Goal: Information Seeking & Learning: Learn about a topic

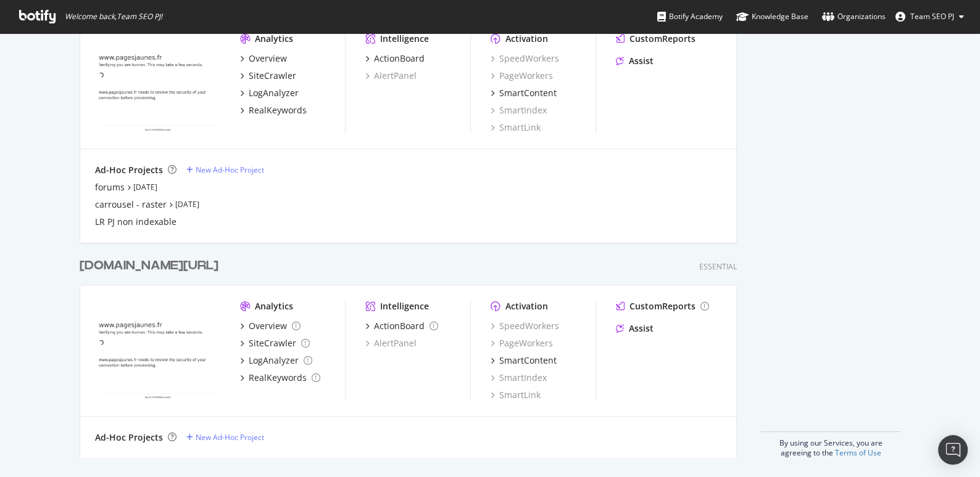
scroll to position [410, 0]
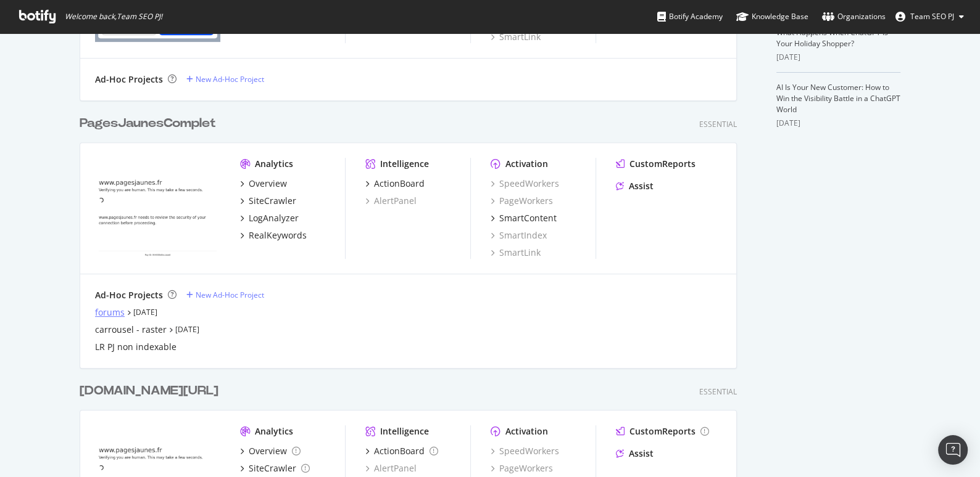
click at [119, 312] on div "forums" at bounding box center [110, 313] width 30 height 12
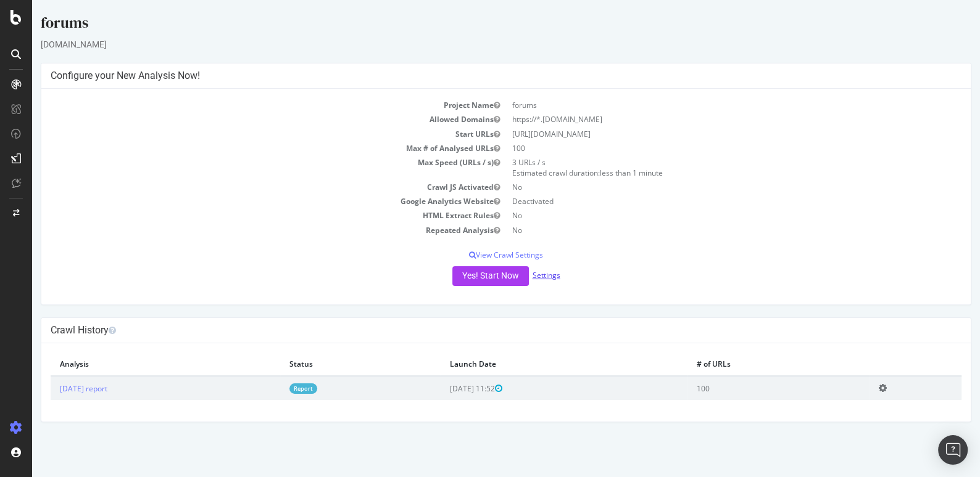
click at [553, 275] on link "Settings" at bounding box center [546, 275] width 28 height 10
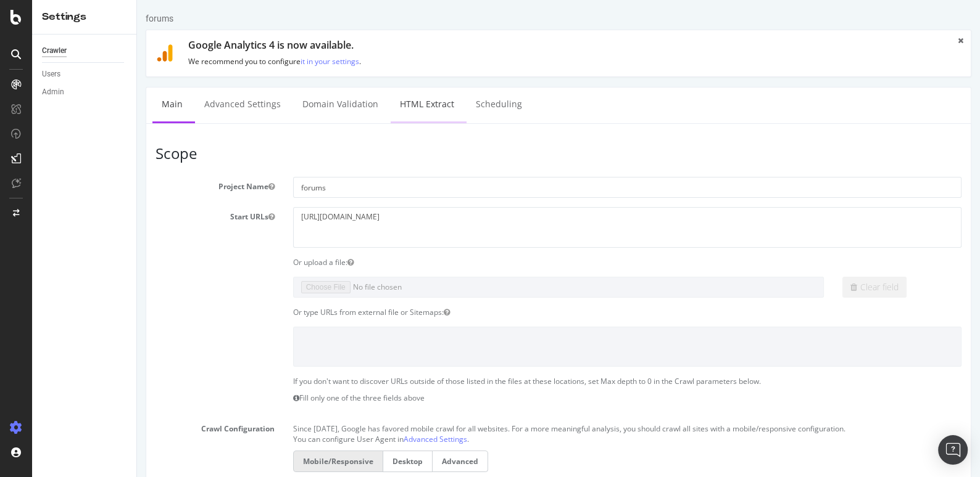
click at [420, 97] on link "HTML Extract" at bounding box center [426, 105] width 73 height 34
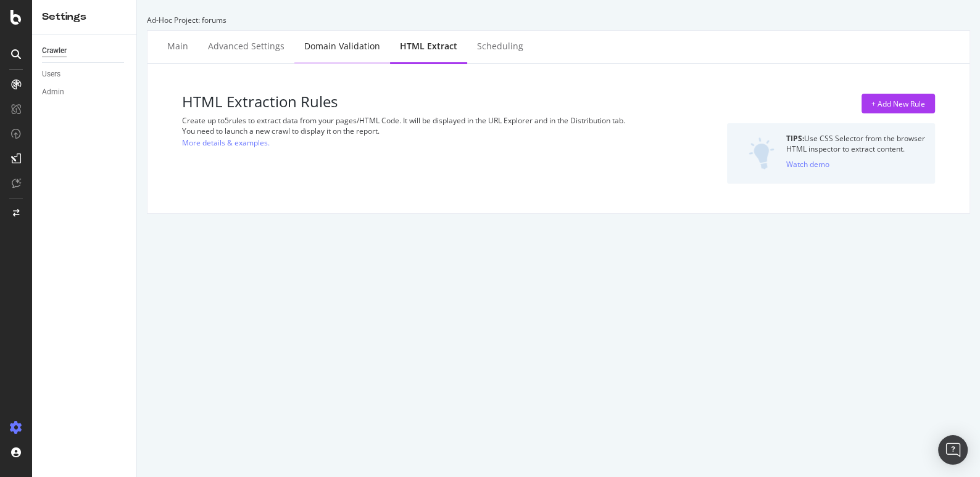
click at [344, 53] on div "Domain Validation" at bounding box center [342, 47] width 96 height 34
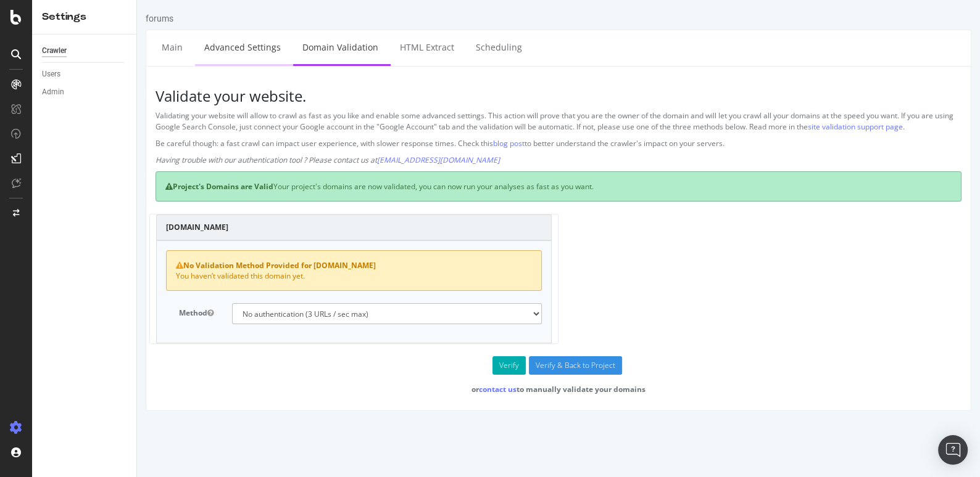
click at [258, 56] on link "Advanced Settings" at bounding box center [242, 47] width 95 height 34
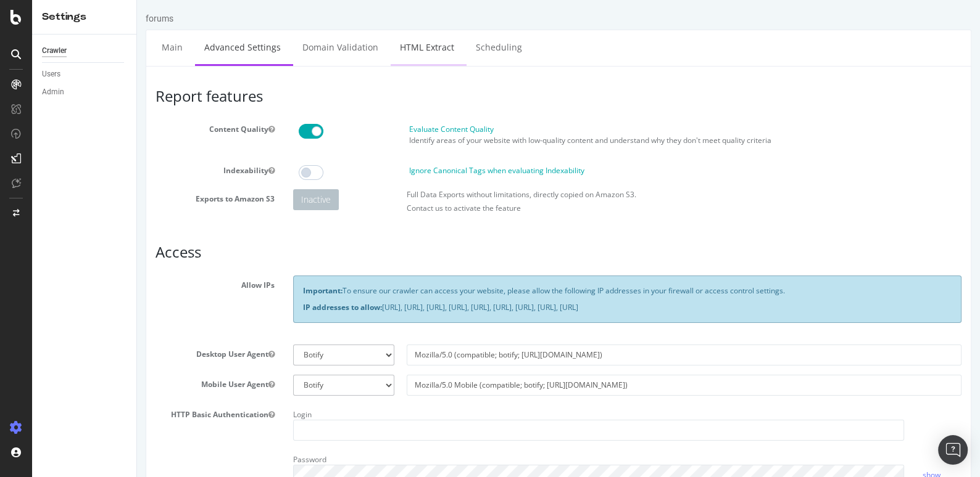
click at [427, 42] on link "HTML Extract" at bounding box center [426, 47] width 73 height 34
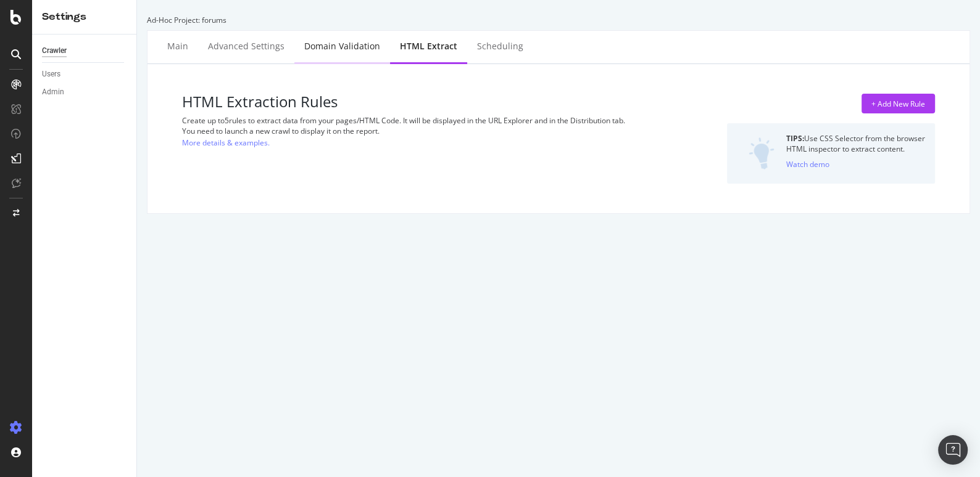
click at [340, 51] on div "Domain Validation" at bounding box center [342, 46] width 76 height 12
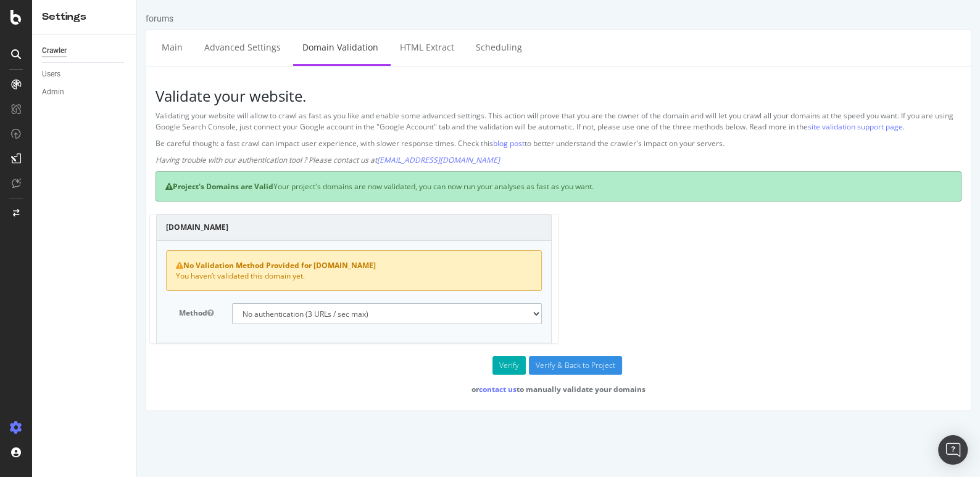
click at [453, 313] on select "No authentication (3 URLs / sec max) DNS Text field (fast!) File's at site root…" at bounding box center [387, 314] width 310 height 21
click at [54, 73] on div "Users" at bounding box center [51, 74] width 19 height 13
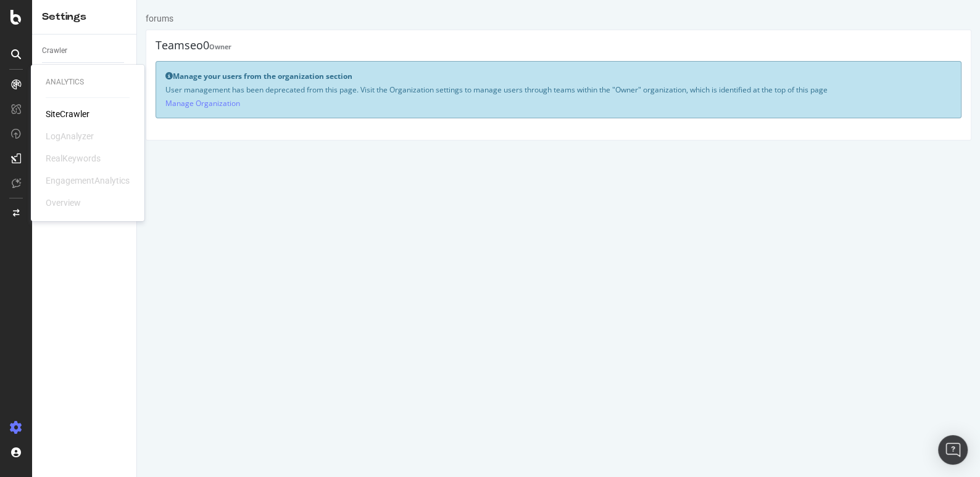
click at [58, 114] on div "SiteCrawler" at bounding box center [68, 114] width 44 height 12
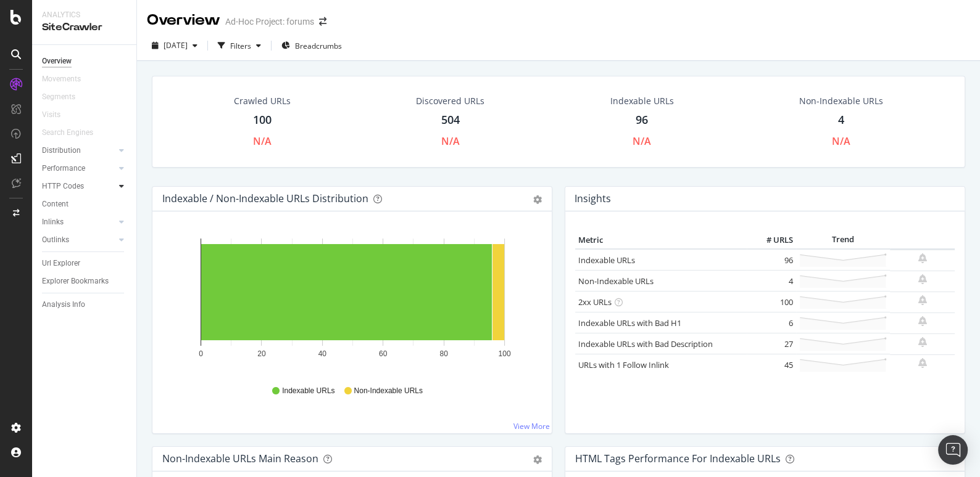
click at [123, 186] on icon at bounding box center [121, 186] width 5 height 7
click at [122, 274] on icon at bounding box center [121, 275] width 5 height 7
click at [122, 220] on icon at bounding box center [121, 221] width 5 height 7
click at [122, 189] on icon at bounding box center [121, 186] width 5 height 7
click at [65, 184] on div "HTTP Codes" at bounding box center [63, 186] width 42 height 13
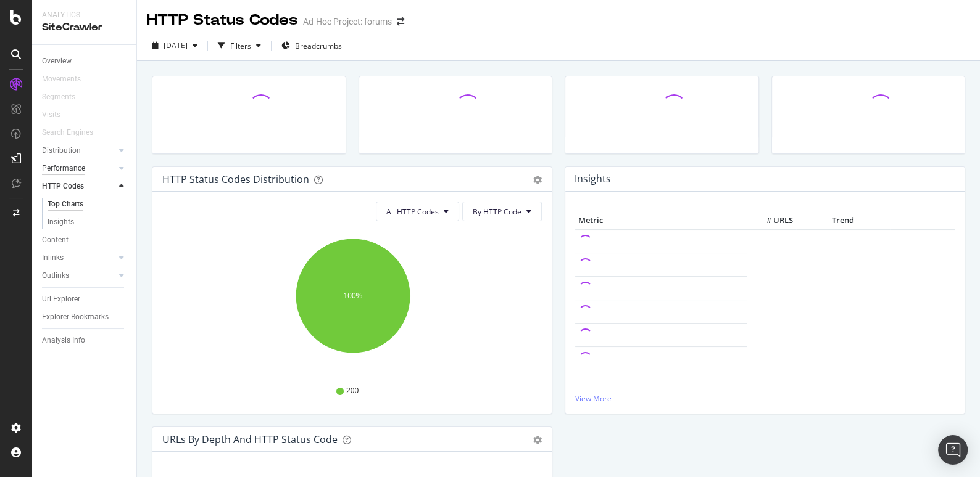
click at [68, 167] on div "Performance" at bounding box center [63, 168] width 43 height 13
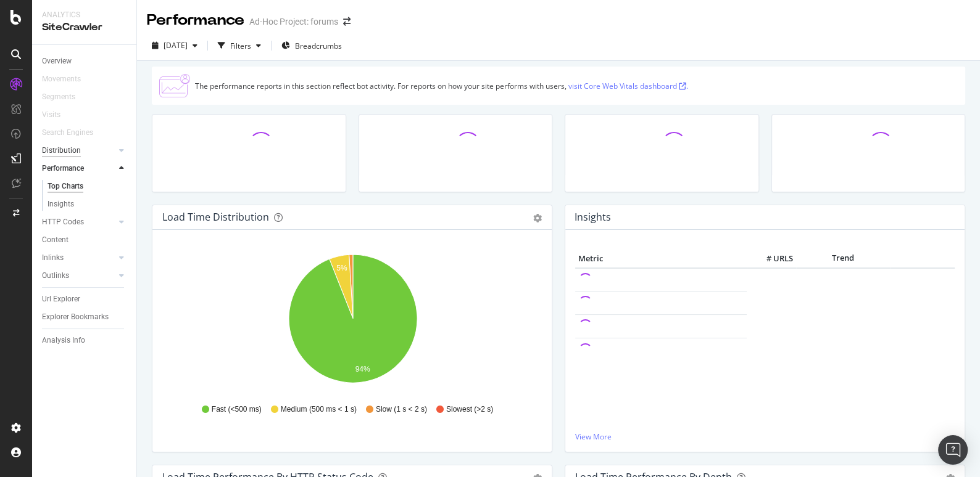
click at [67, 151] on div "Distribution" at bounding box center [61, 150] width 39 height 13
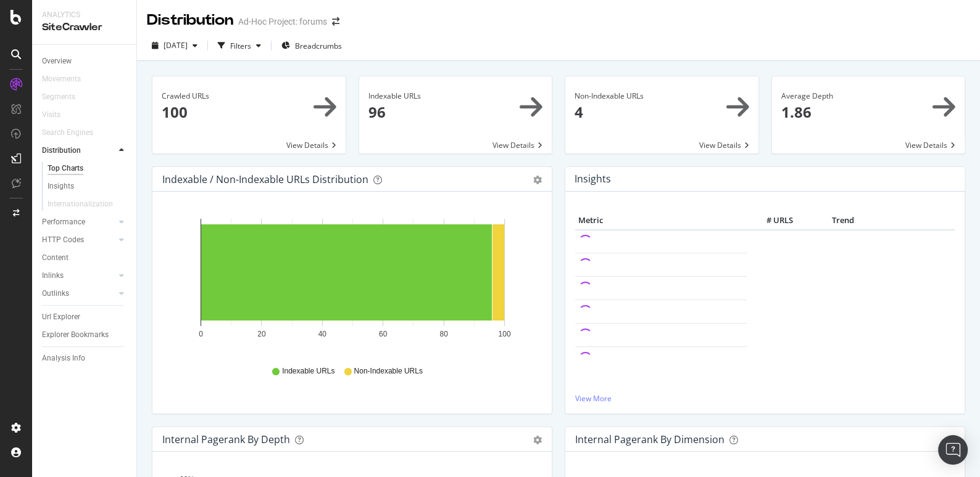
click at [214, 103] on span at bounding box center [248, 114] width 193 height 77
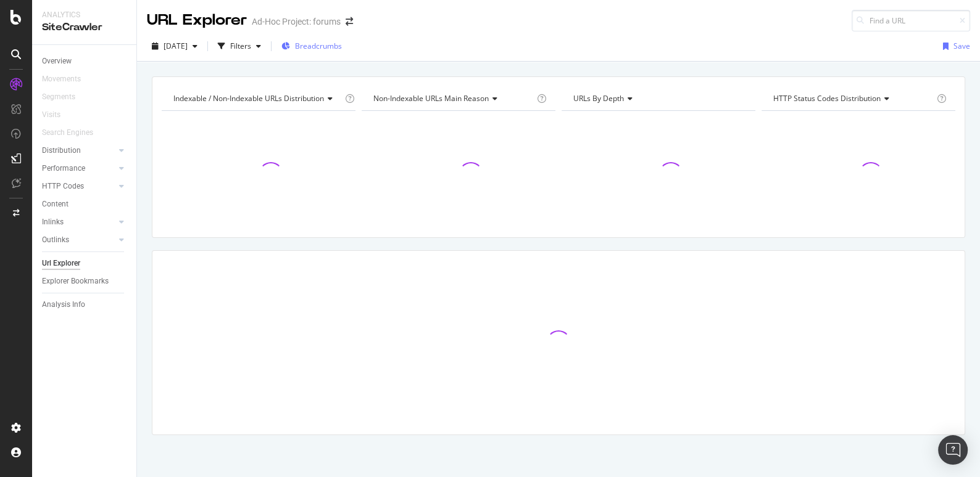
click at [342, 50] on span "Breadcrumbs" at bounding box center [318, 46] width 47 height 10
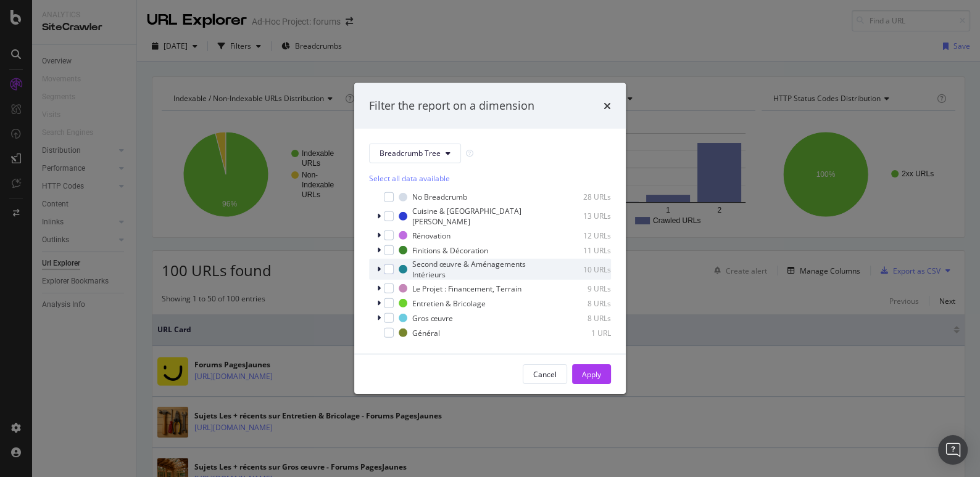
click at [380, 266] on icon "modal" at bounding box center [379, 269] width 4 height 7
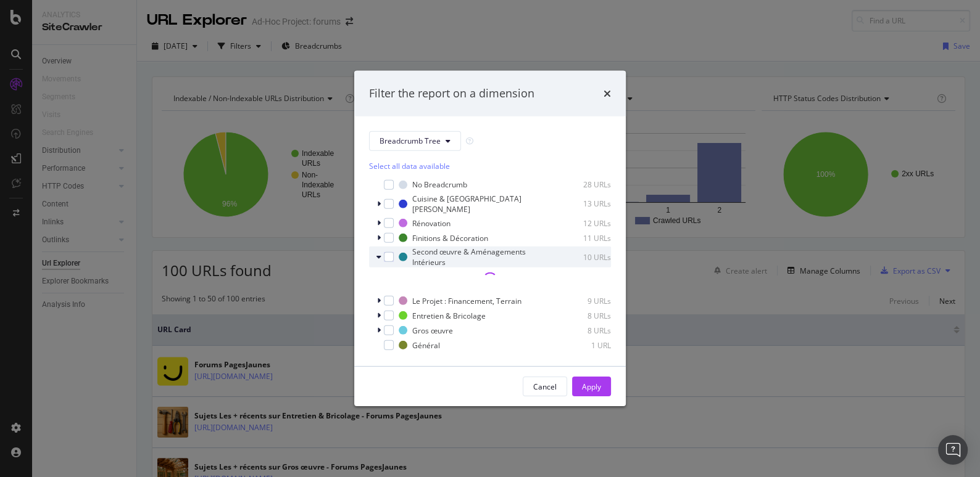
click at [379, 254] on div "Second œuvre & Aménagements Intérieurs 10 URLs" at bounding box center [490, 270] width 242 height 46
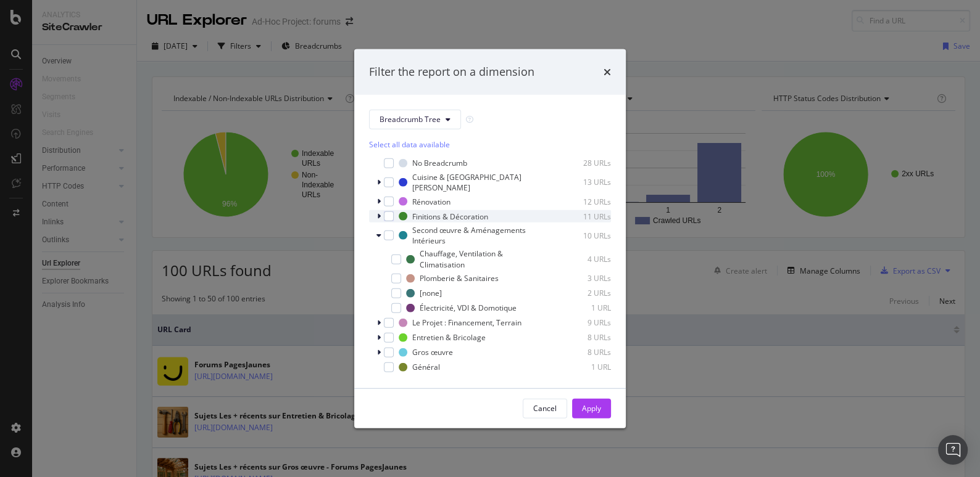
click at [381, 212] on div "modal" at bounding box center [379, 216] width 7 height 12
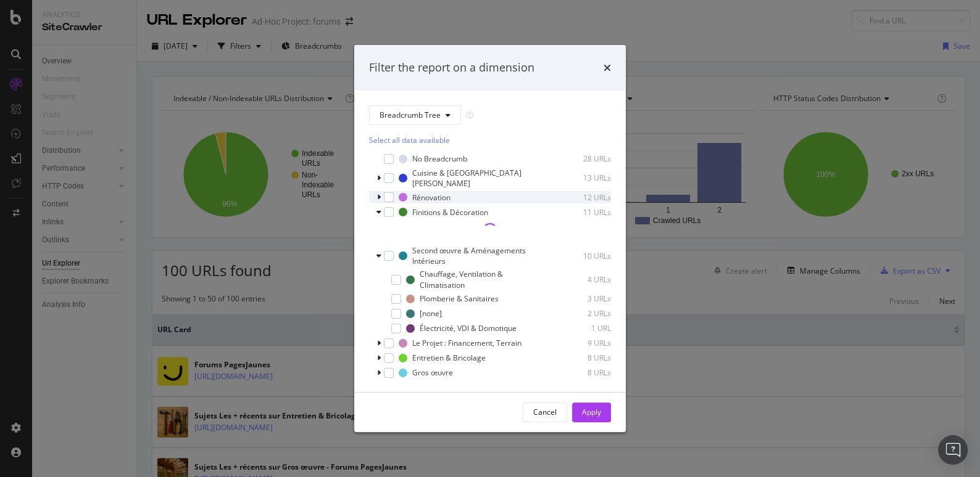
click at [381, 191] on div "modal" at bounding box center [379, 197] width 7 height 12
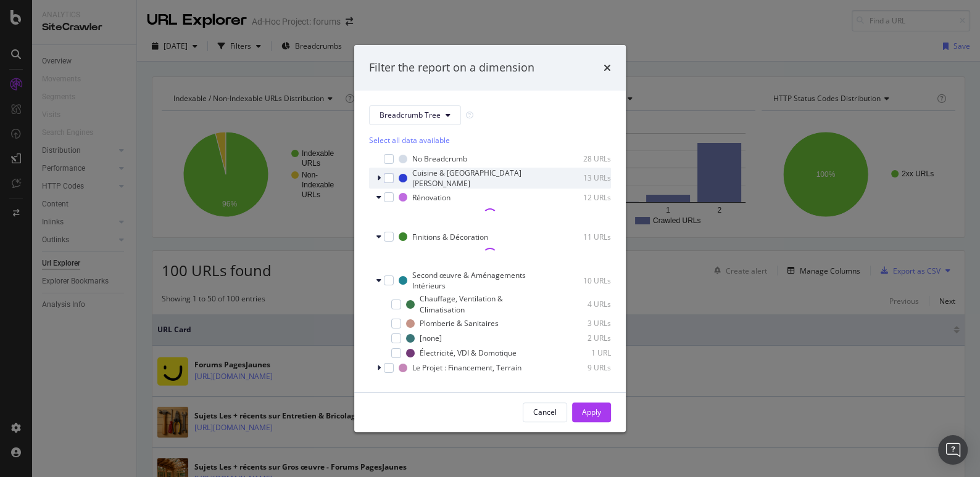
click at [380, 175] on icon "modal" at bounding box center [379, 178] width 4 height 7
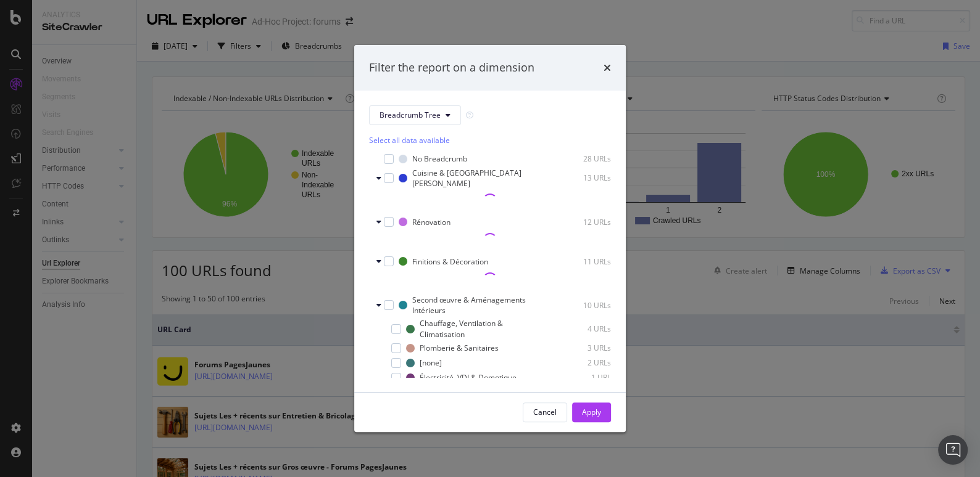
scroll to position [57, 0]
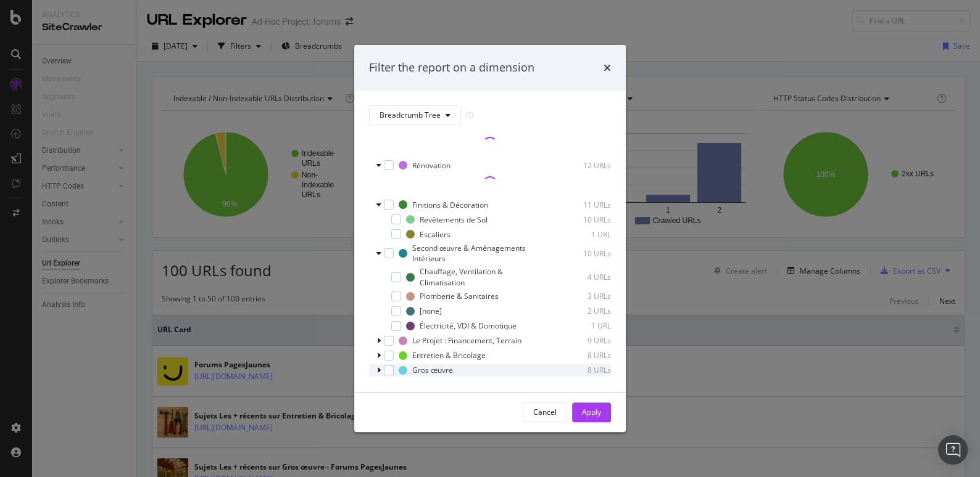
click at [380, 367] on icon "modal" at bounding box center [379, 370] width 4 height 7
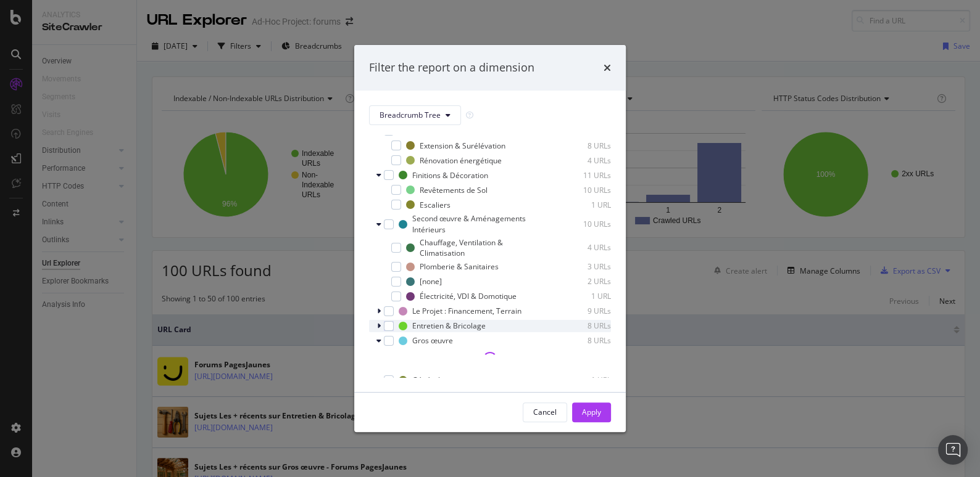
click at [378, 323] on icon "modal" at bounding box center [379, 326] width 4 height 7
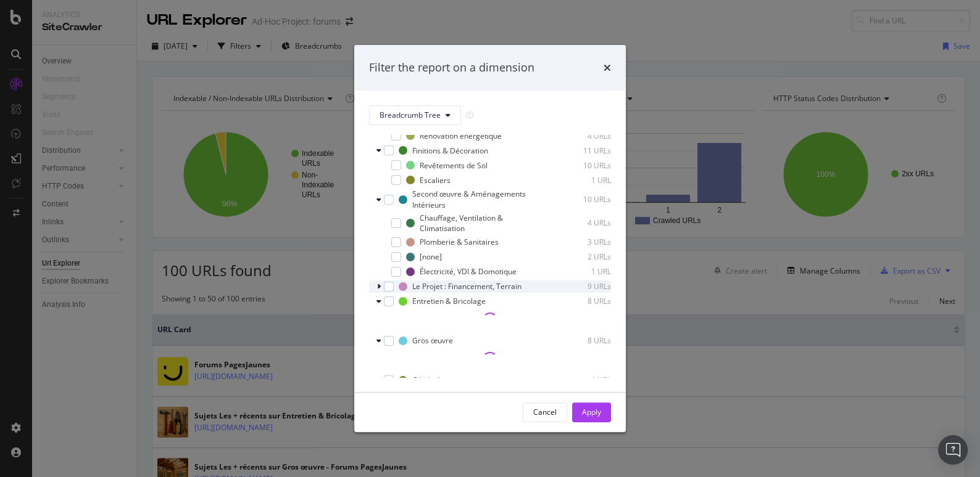
click at [378, 283] on icon "modal" at bounding box center [379, 286] width 4 height 7
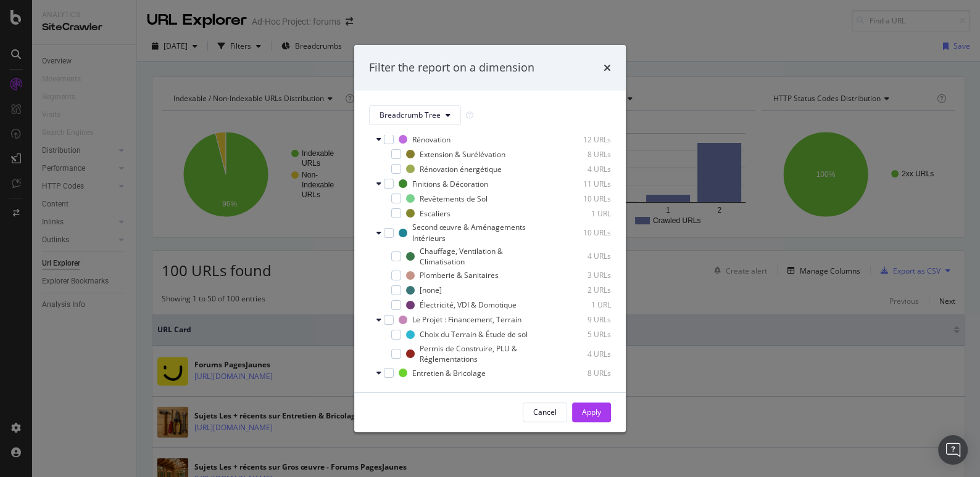
scroll to position [97, 0]
click at [394, 285] on div "modal" at bounding box center [396, 290] width 10 height 10
click at [592, 419] on div "Apply" at bounding box center [591, 412] width 19 height 19
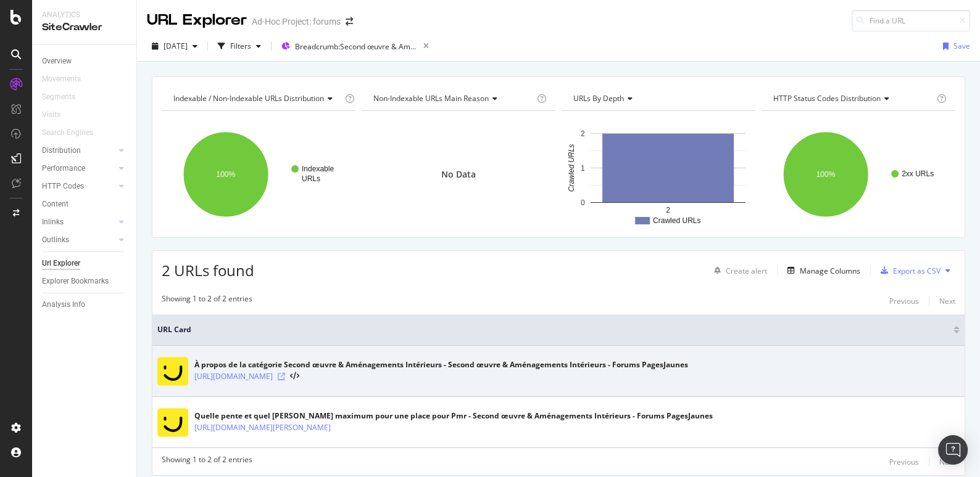
click at [285, 373] on icon at bounding box center [281, 376] width 7 height 7
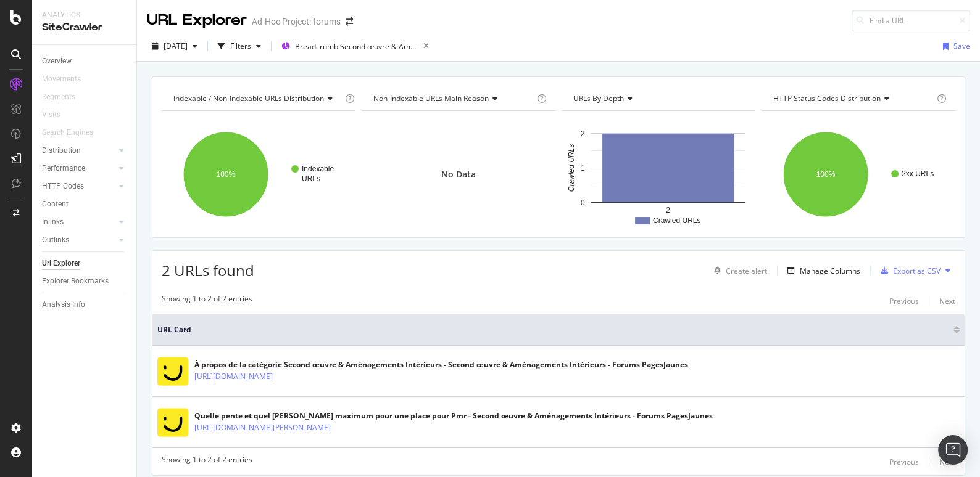
scroll to position [39, 0]
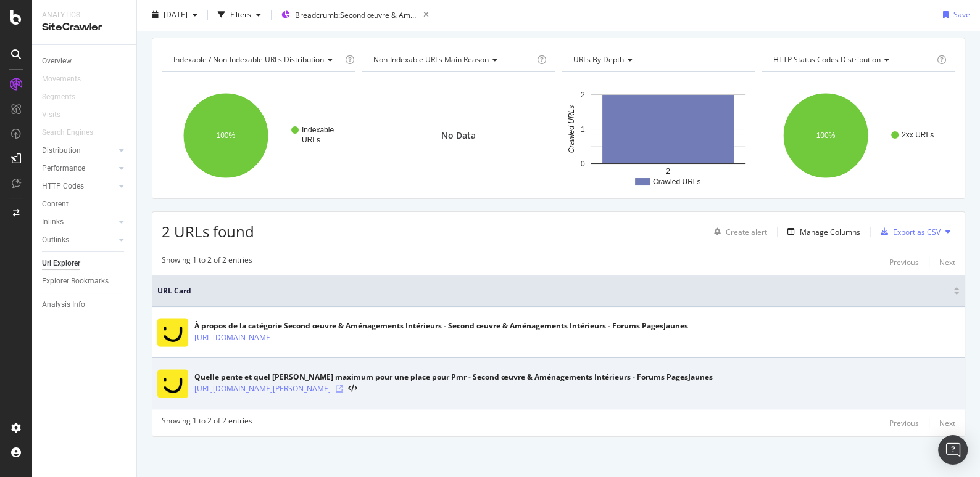
click at [343, 387] on icon at bounding box center [339, 389] width 7 height 7
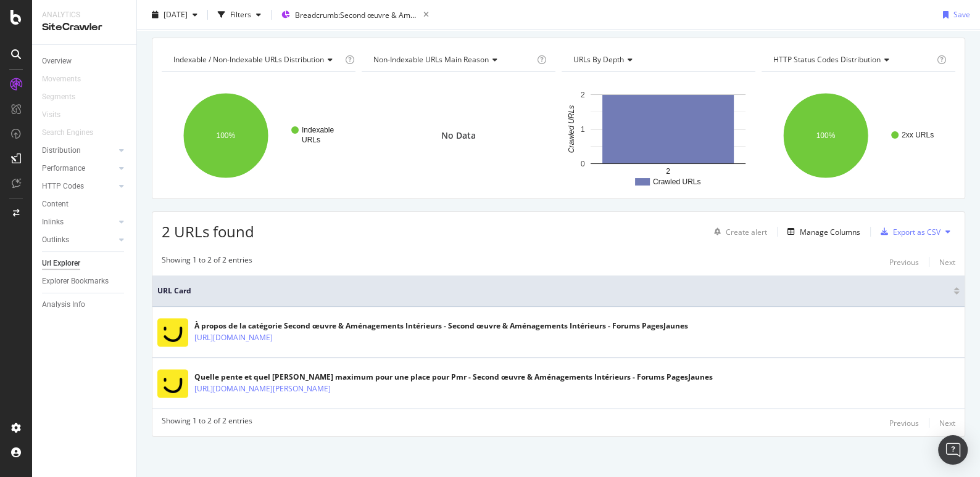
click at [339, 241] on div "2 URLs found Create alert Manage Columns Export as CSV" at bounding box center [558, 227] width 812 height 30
click at [62, 257] on div "Url Explorer" at bounding box center [61, 263] width 38 height 13
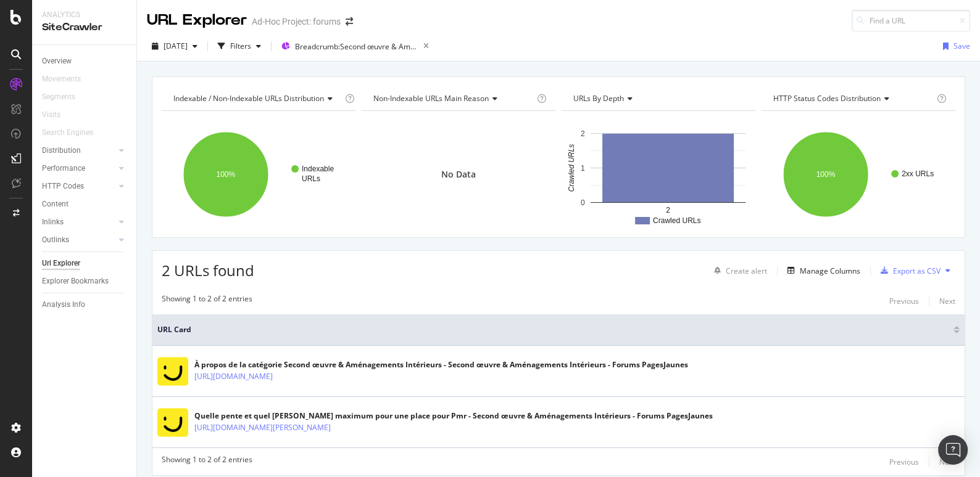
click at [69, 265] on div "Url Explorer" at bounding box center [61, 263] width 38 height 13
click at [68, 111] on div "SiteCrawler" at bounding box center [68, 114] width 44 height 12
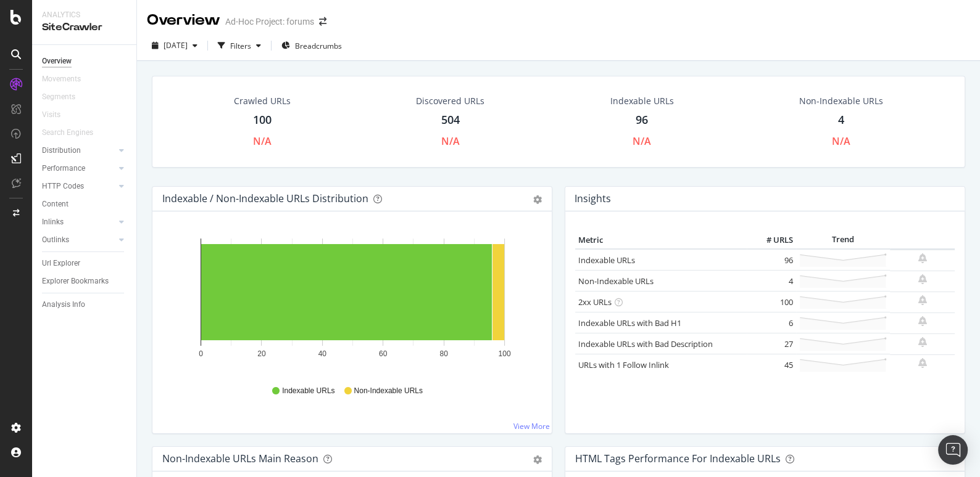
click at [840, 116] on div "4" at bounding box center [841, 120] width 6 height 16
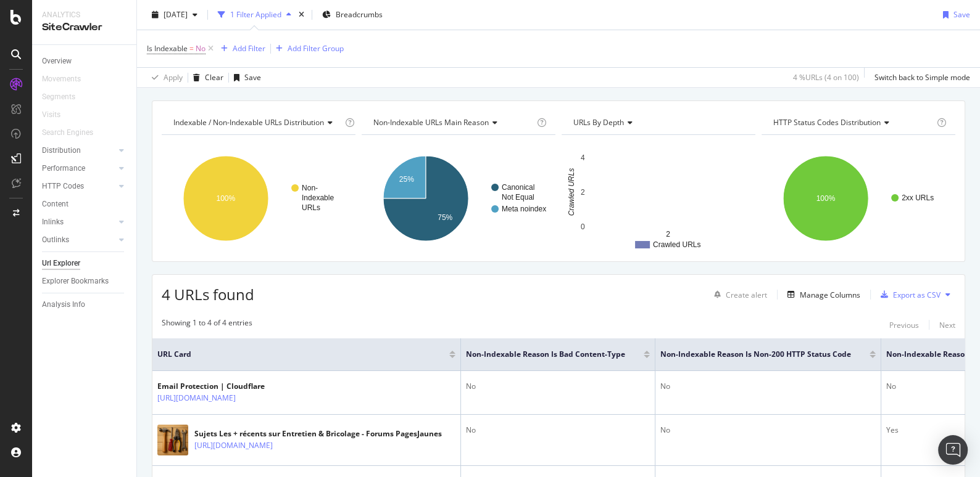
scroll to position [224, 0]
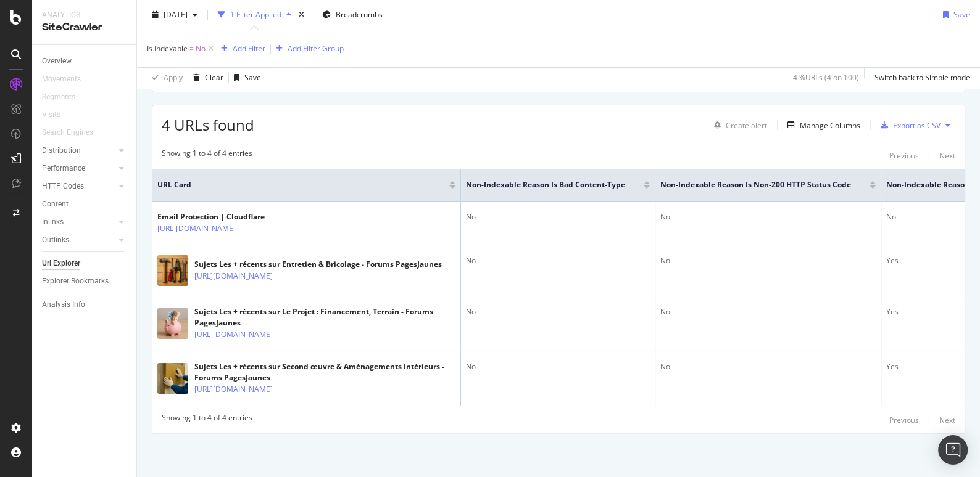
click at [72, 257] on div "Url Explorer" at bounding box center [61, 263] width 38 height 13
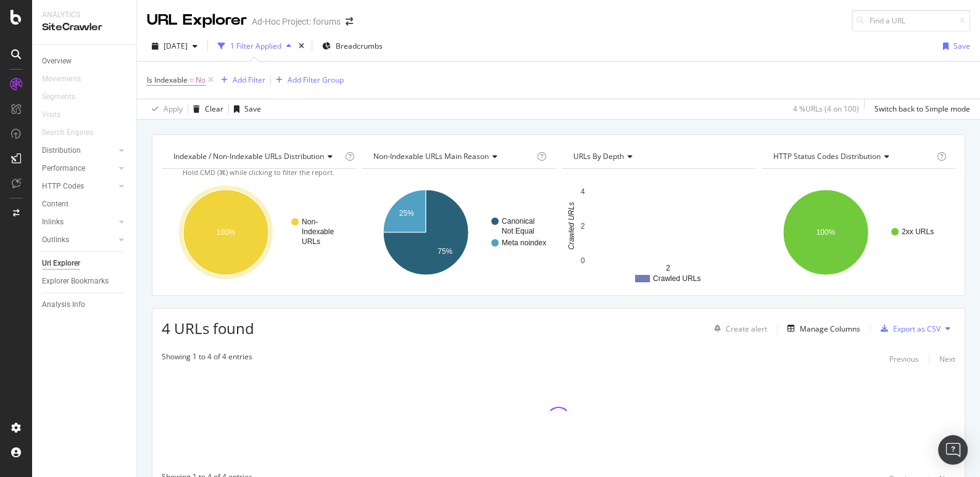
scroll to position [57, 0]
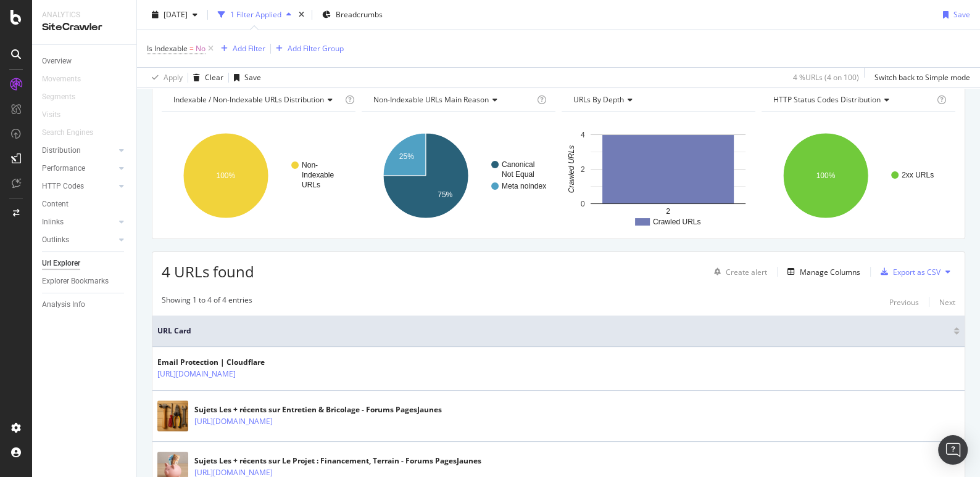
click at [64, 266] on div "Url Explorer" at bounding box center [61, 263] width 38 height 13
click at [120, 151] on icon at bounding box center [121, 150] width 5 height 7
click at [122, 221] on icon at bounding box center [121, 221] width 5 height 7
click at [65, 153] on div "Distribution" at bounding box center [61, 150] width 39 height 13
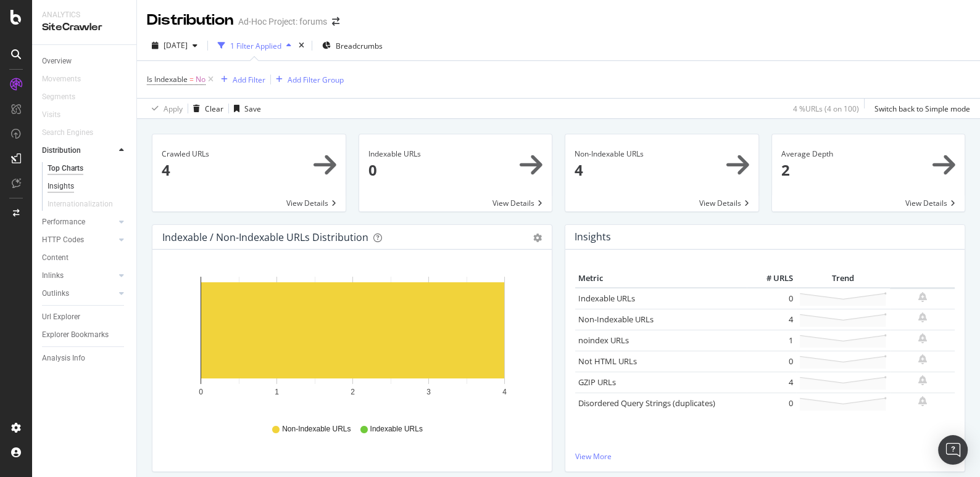
click at [62, 188] on div "Insights" at bounding box center [61, 186] width 27 height 13
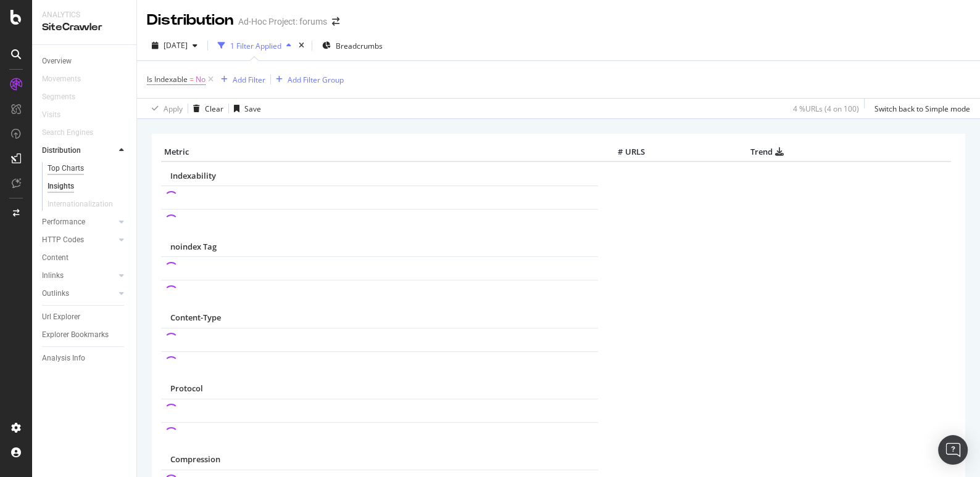
click at [68, 164] on div "Top Charts" at bounding box center [66, 168] width 36 height 13
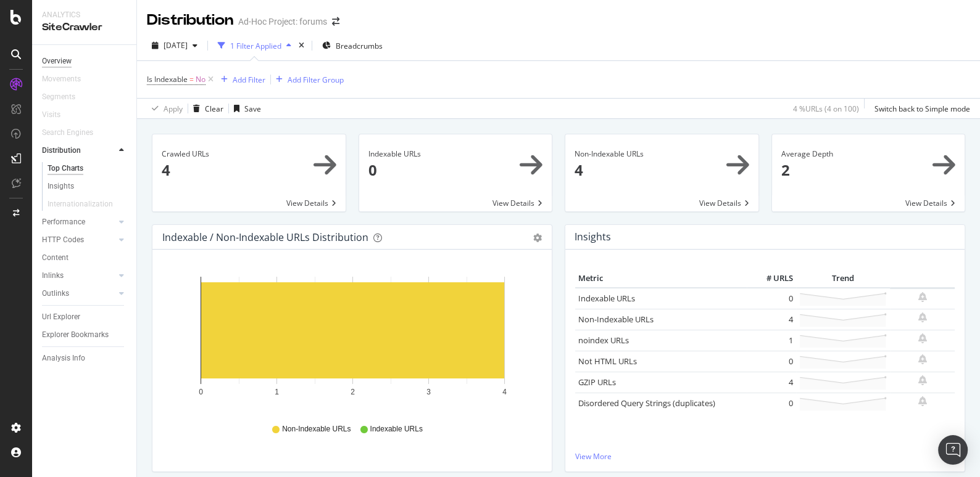
click at [60, 63] on div "Overview" at bounding box center [57, 61] width 30 height 13
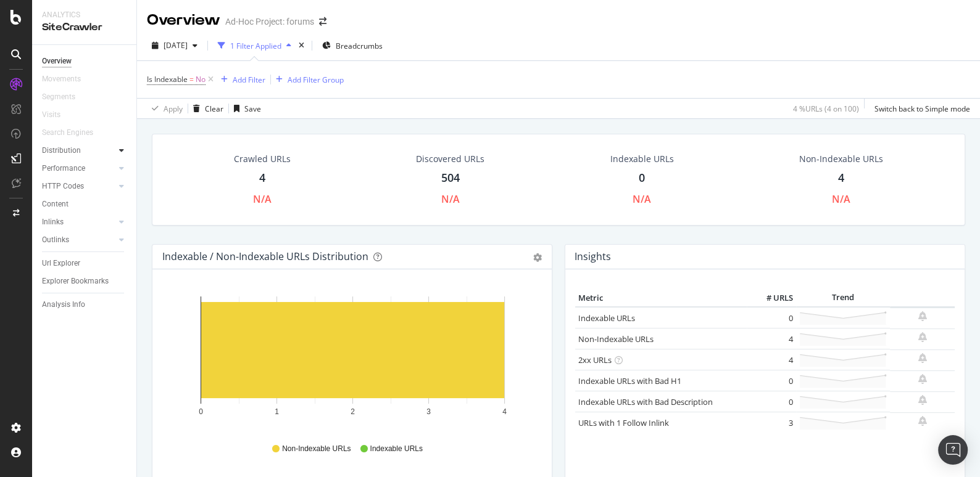
click at [122, 151] on icon at bounding box center [121, 150] width 5 height 7
click at [120, 220] on icon at bounding box center [121, 221] width 5 height 7
click at [120, 225] on icon at bounding box center [121, 221] width 5 height 7
click at [78, 301] on div "Url Explorer" at bounding box center [61, 299] width 38 height 13
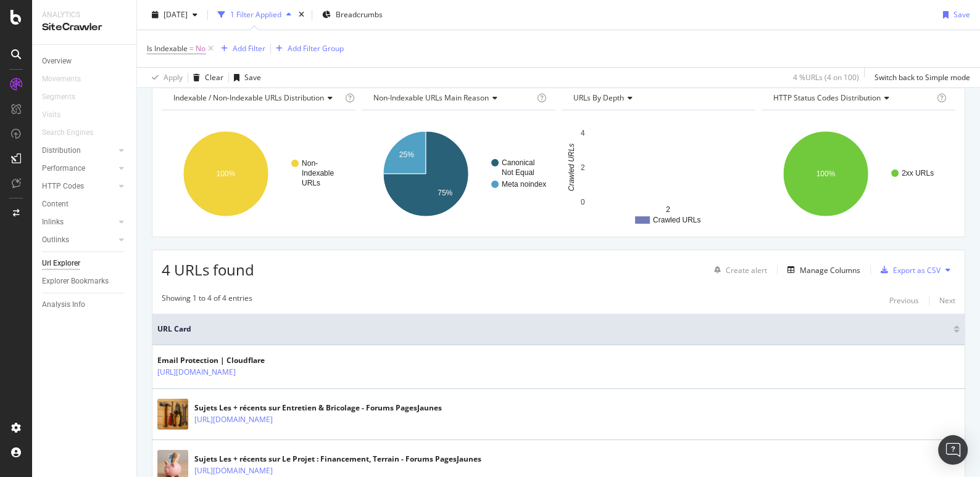
scroll to position [191, 0]
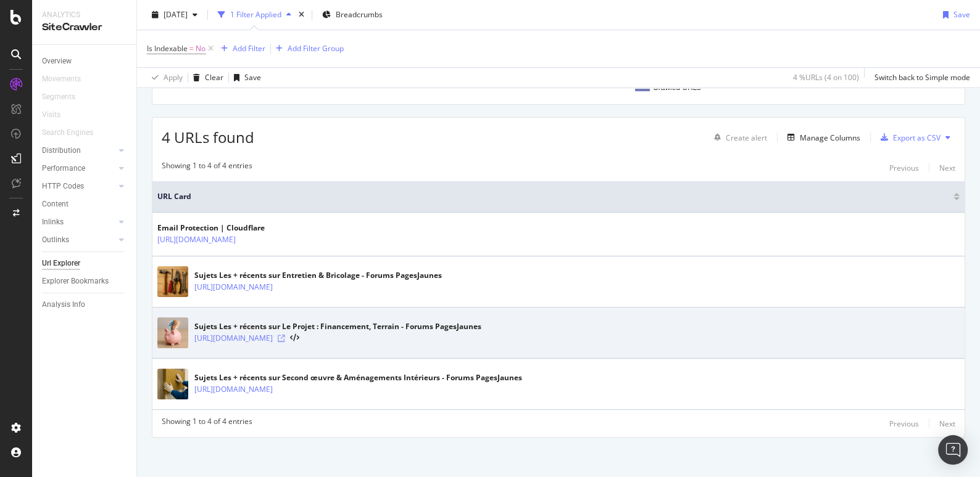
click at [285, 335] on icon at bounding box center [281, 338] width 7 height 7
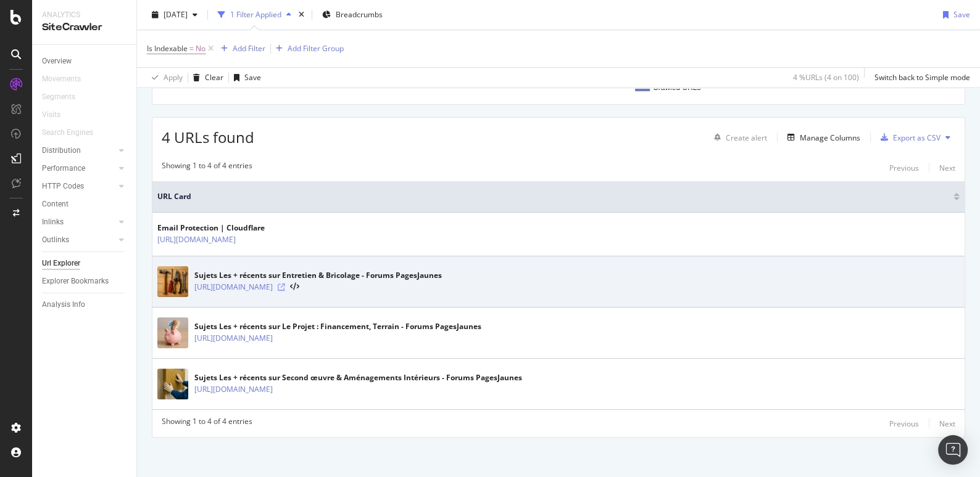
click at [285, 284] on icon at bounding box center [281, 287] width 7 height 7
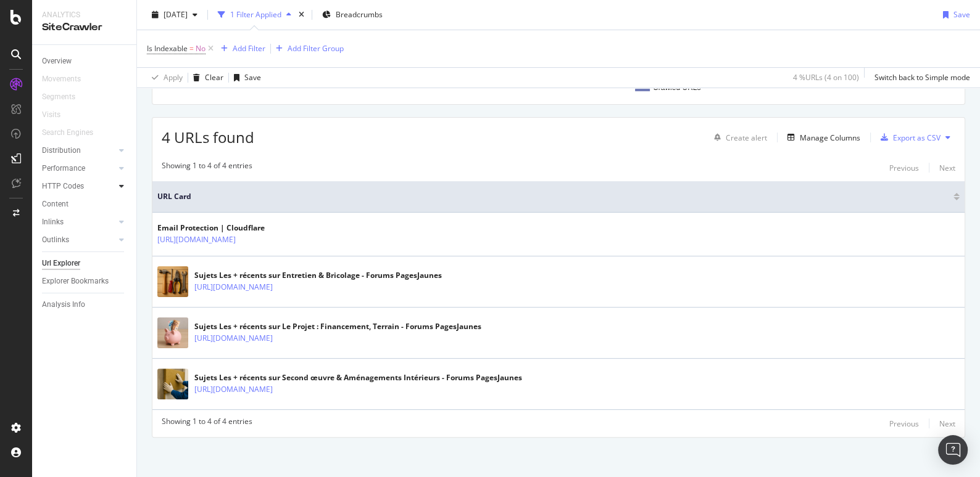
click at [122, 186] on icon at bounding box center [121, 186] width 5 height 7
click at [90, 167] on link "Performance" at bounding box center [78, 168] width 73 height 13
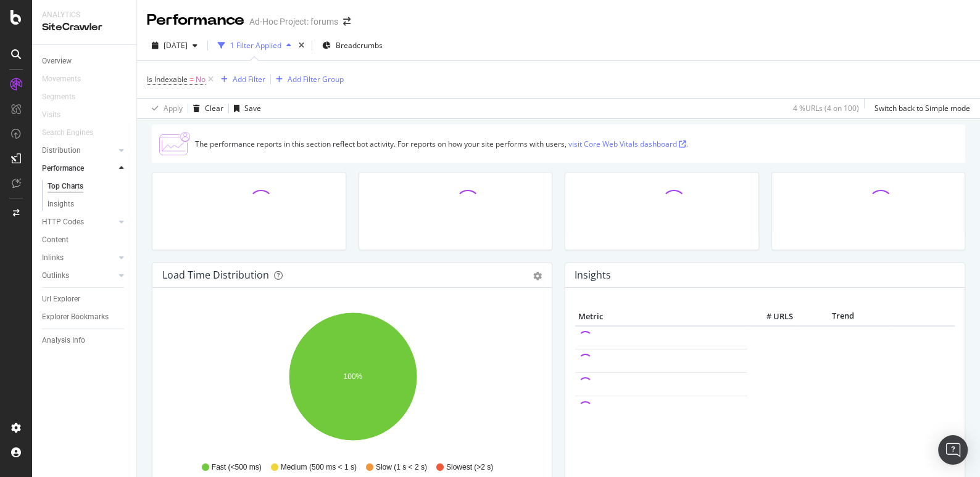
click at [64, 210] on div "Top Charts Insights" at bounding box center [89, 196] width 94 height 36
click at [64, 204] on div "Insights" at bounding box center [61, 204] width 27 height 13
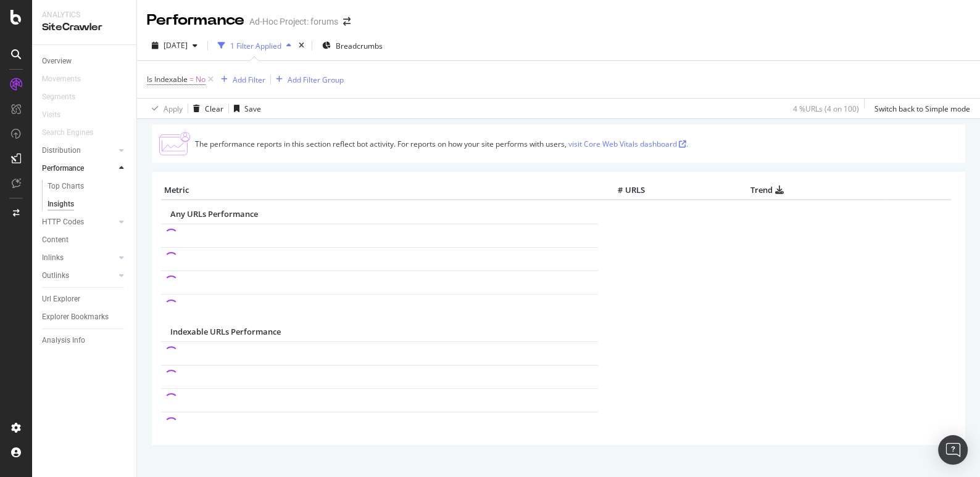
click at [118, 171] on div at bounding box center [121, 168] width 12 height 12
click at [112, 151] on div at bounding box center [109, 150] width 12 height 12
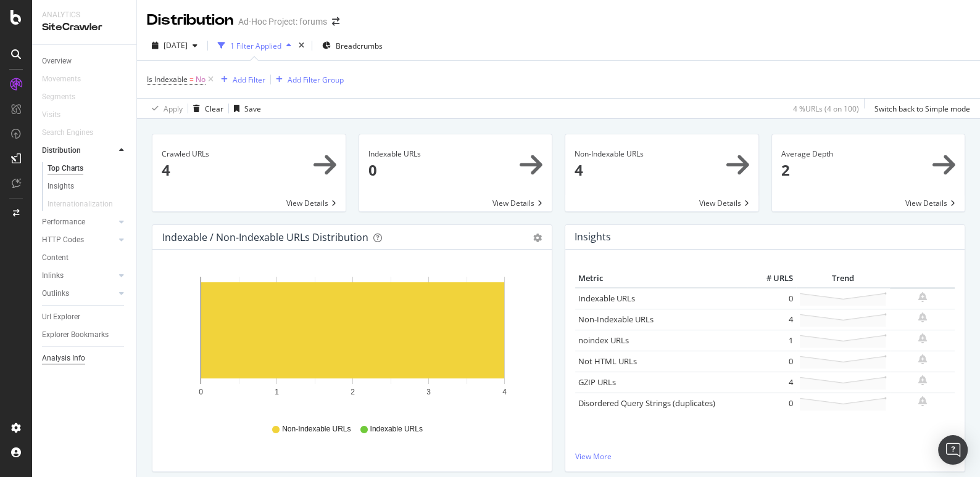
click at [78, 352] on div "Analysis Info" at bounding box center [63, 358] width 43 height 13
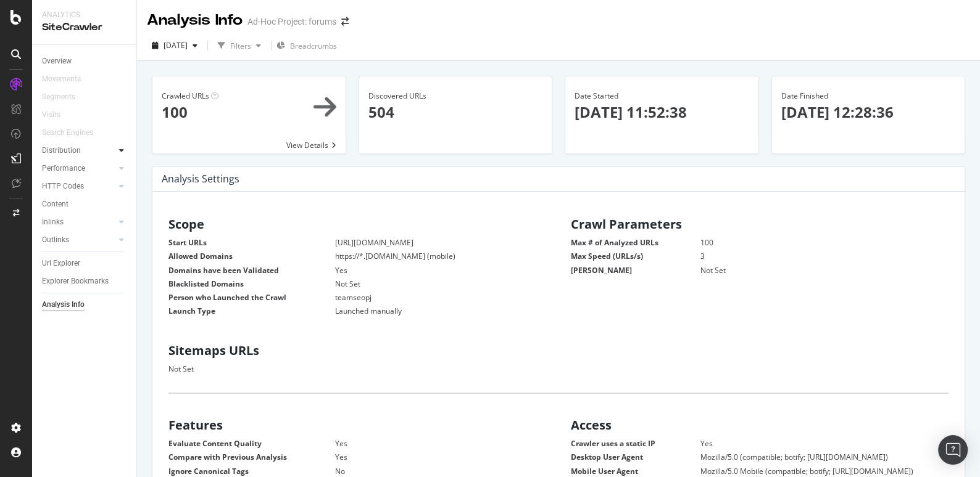
click at [121, 150] on icon at bounding box center [121, 150] width 5 height 7
click at [67, 160] on div "Top Charts Insights Internationalization" at bounding box center [89, 187] width 94 height 54
click at [67, 169] on div "Top Charts" at bounding box center [66, 168] width 36 height 13
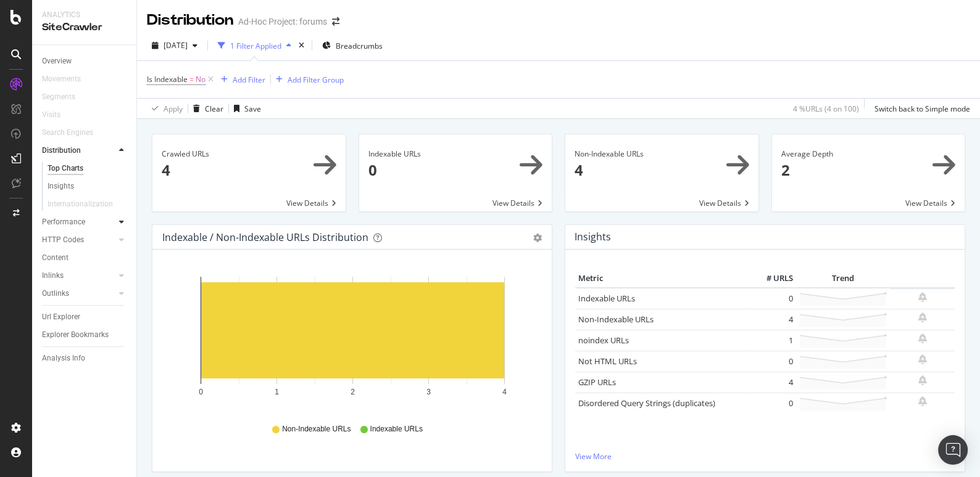
click at [121, 223] on icon at bounding box center [121, 221] width 5 height 7
click at [71, 185] on div "Top Charts" at bounding box center [66, 186] width 36 height 13
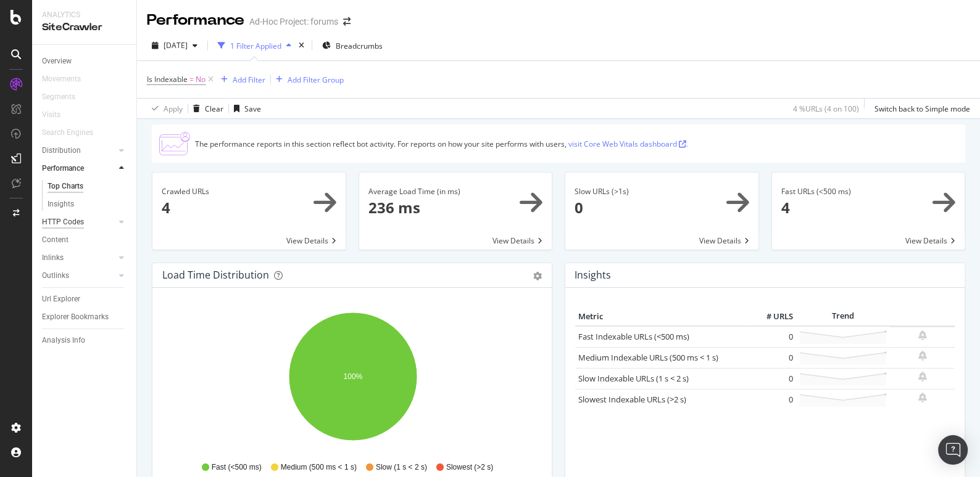
click at [66, 223] on div "HTTP Codes" at bounding box center [63, 222] width 42 height 13
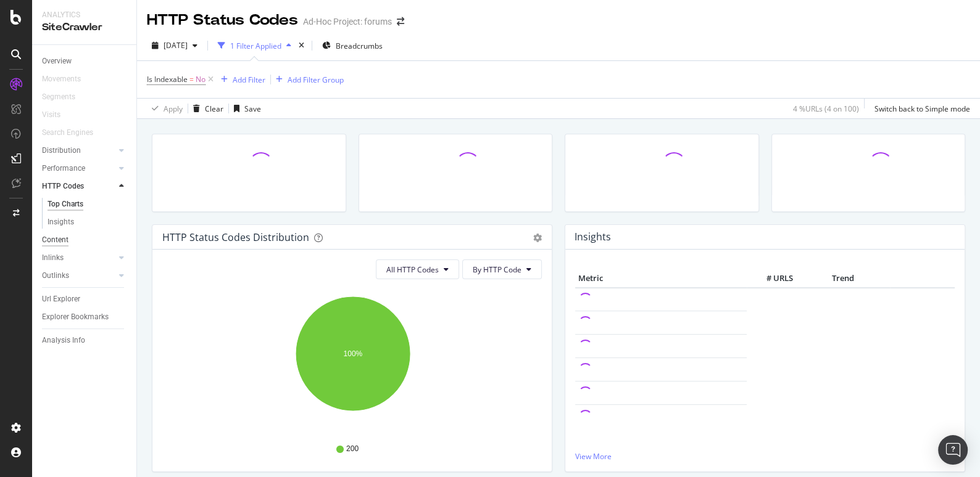
click at [59, 242] on div "Content" at bounding box center [55, 240] width 27 height 13
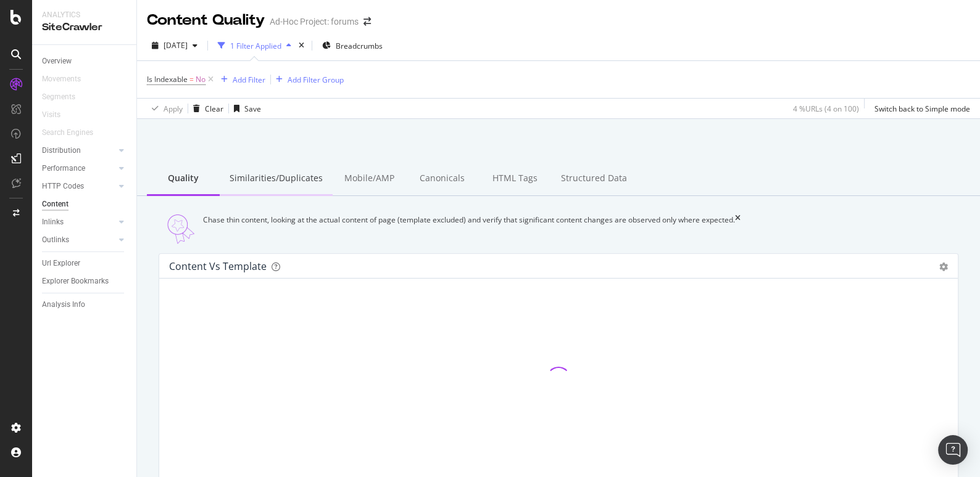
click at [304, 178] on div "Similarities/Duplicates" at bounding box center [276, 179] width 113 height 34
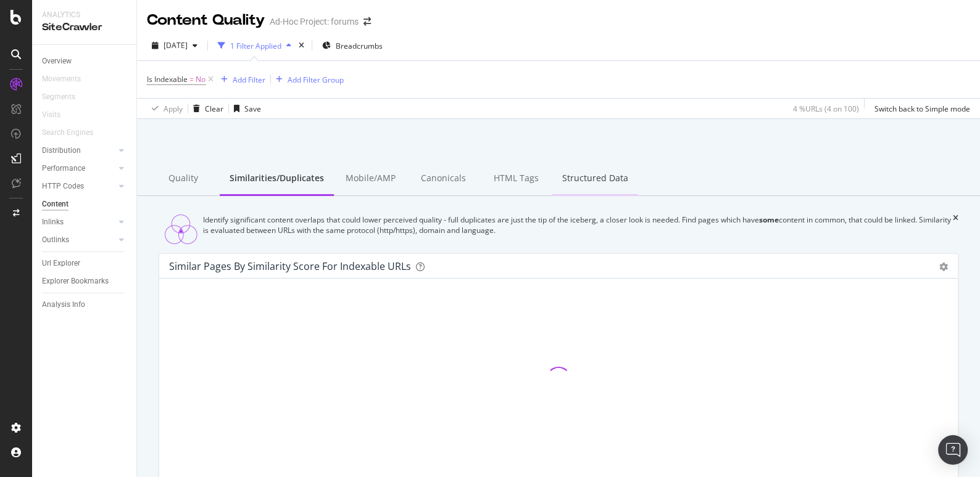
click at [584, 173] on div "Structured Data" at bounding box center [595, 179] width 86 height 34
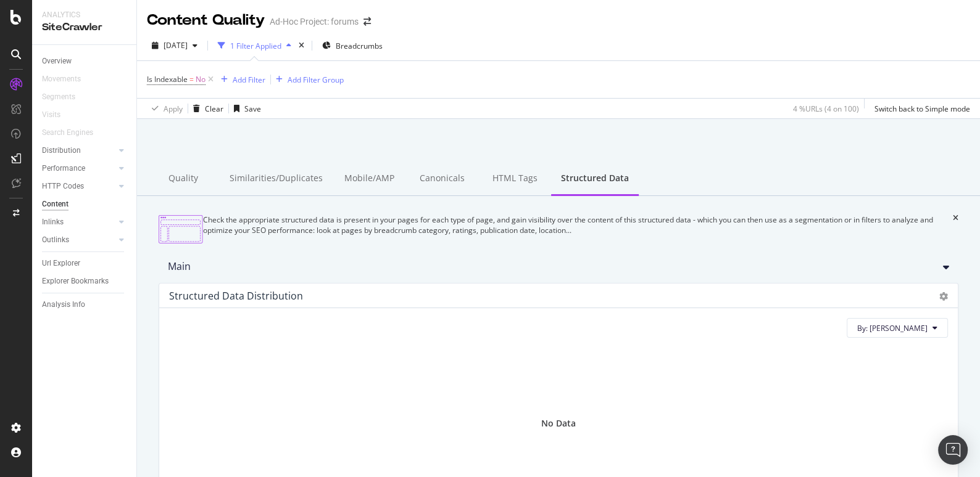
scroll to position [118, 0]
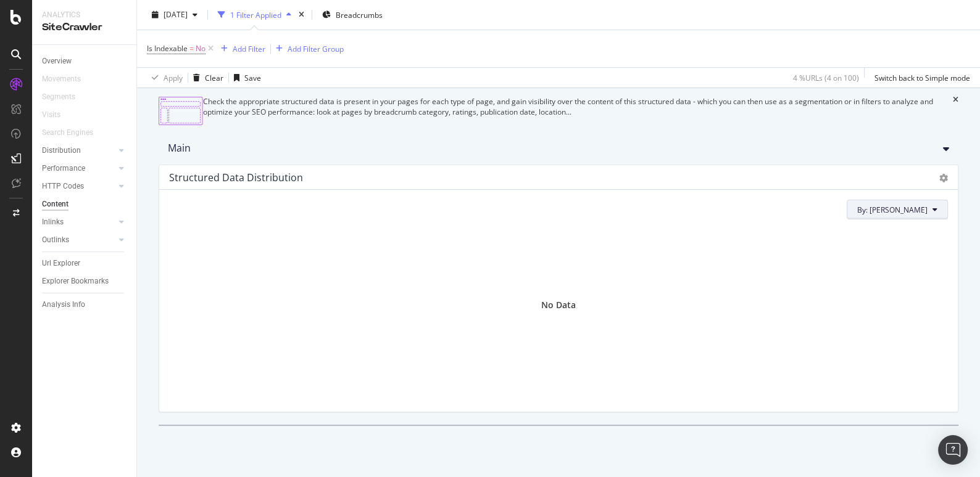
click at [926, 215] on span "By: Lang" at bounding box center [892, 210] width 70 height 10
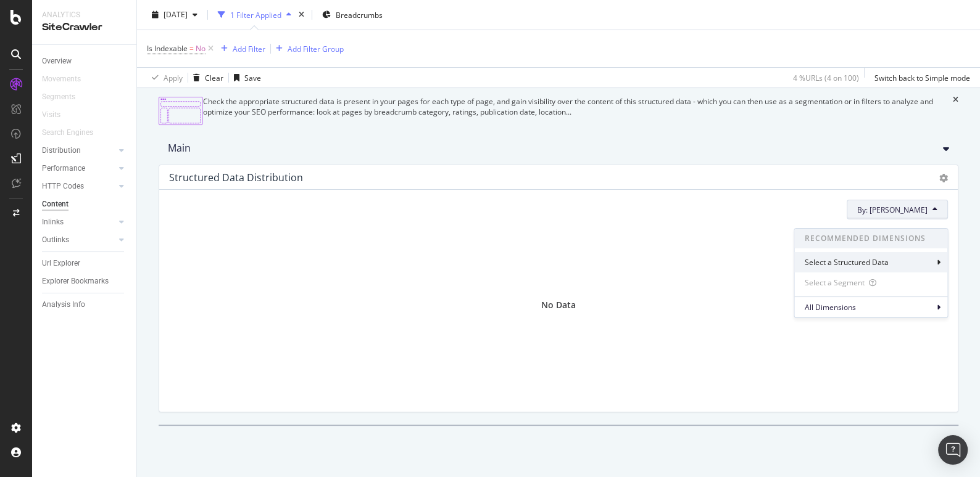
click at [886, 257] on div "Select a Structured Data" at bounding box center [847, 262] width 86 height 10
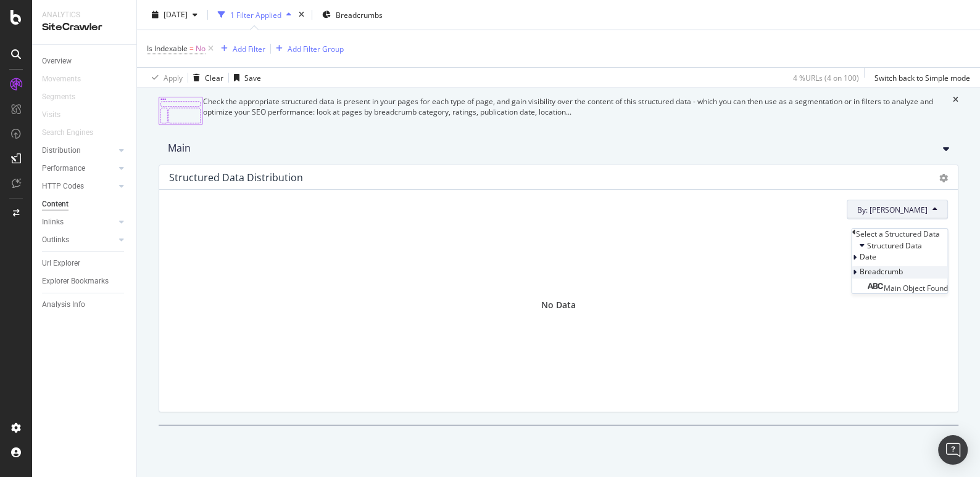
click at [851, 279] on div at bounding box center [854, 272] width 7 height 12
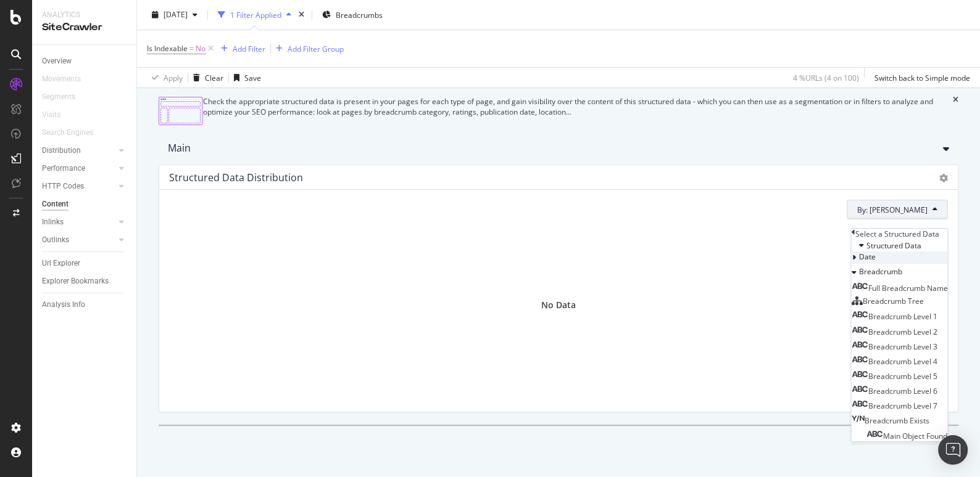
click at [851, 264] on div "Date" at bounding box center [899, 258] width 96 height 12
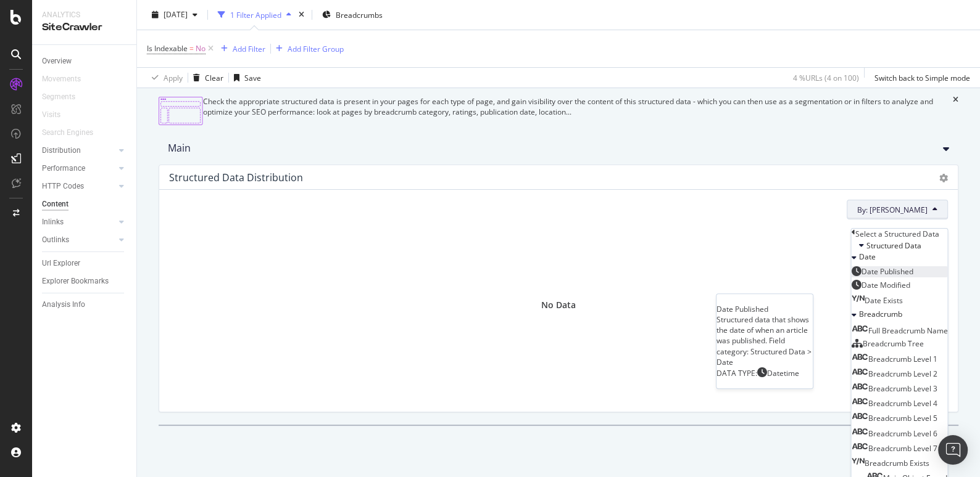
click at [856, 277] on div "Date Published" at bounding box center [882, 271] width 62 height 10
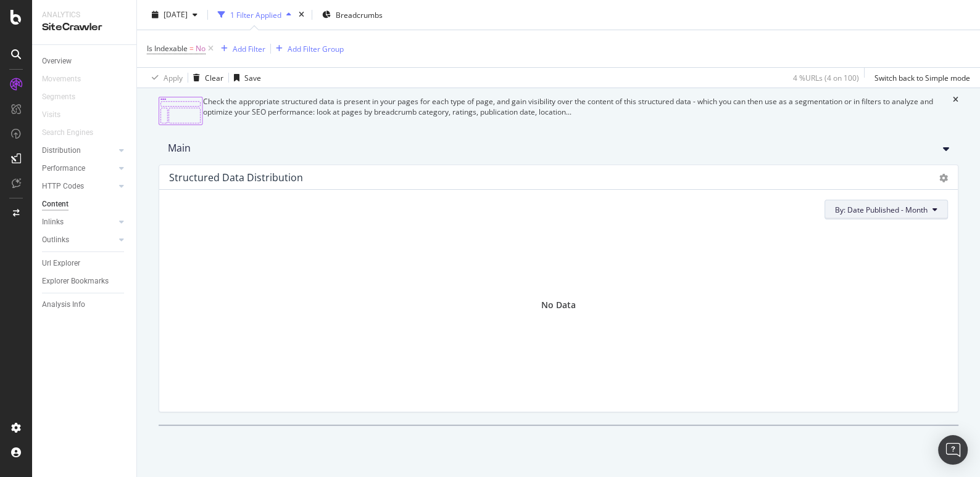
click at [915, 215] on span "By: Date Published - Month" at bounding box center [881, 210] width 93 height 10
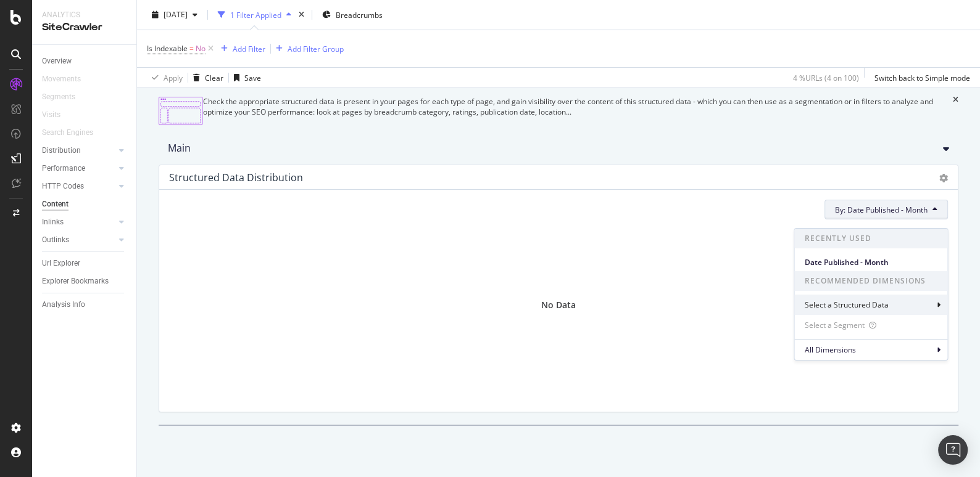
click at [853, 304] on div "Select a Structured Data" at bounding box center [847, 305] width 86 height 10
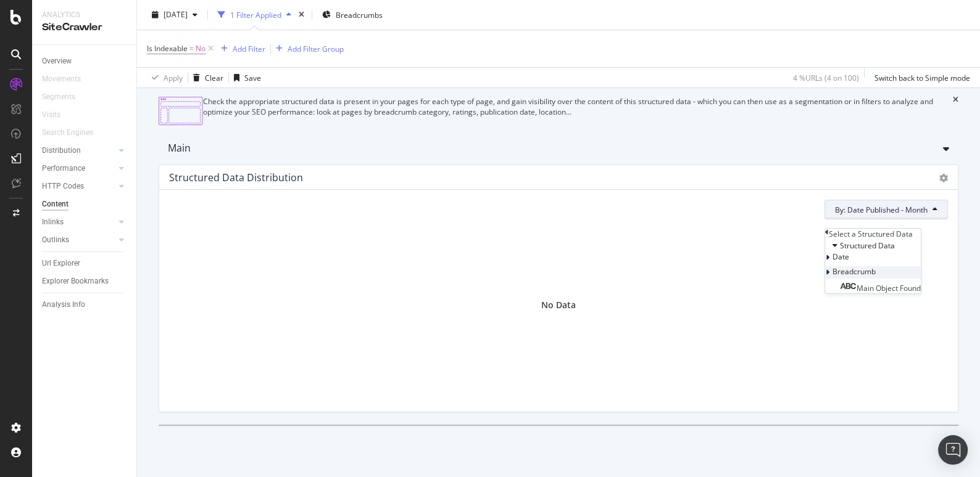
click at [832, 279] on div at bounding box center [828, 272] width 7 height 12
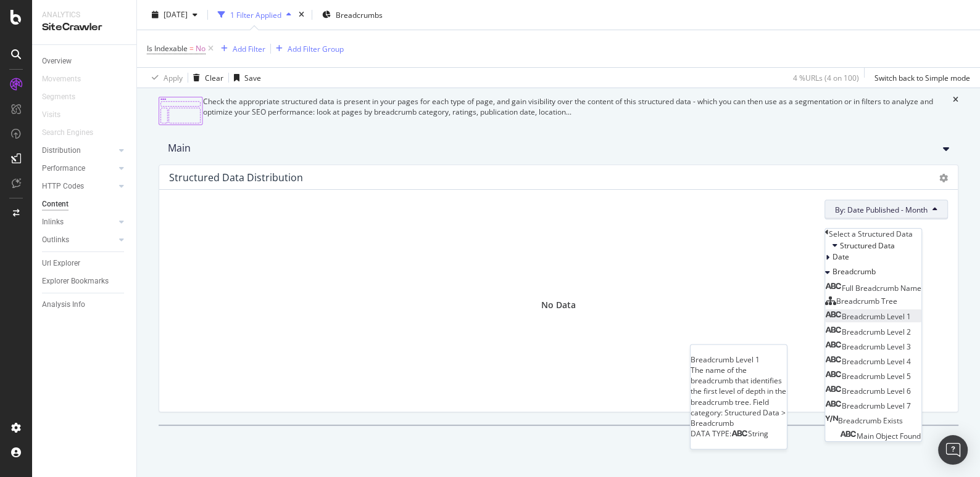
click at [870, 322] on div "Breadcrumb Level 1" at bounding box center [868, 317] width 86 height 10
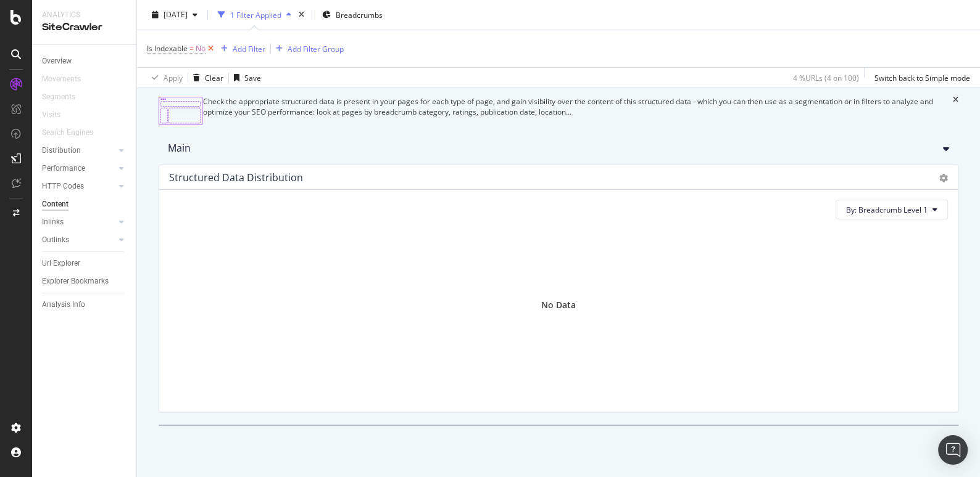
click at [209, 48] on icon at bounding box center [210, 49] width 10 height 12
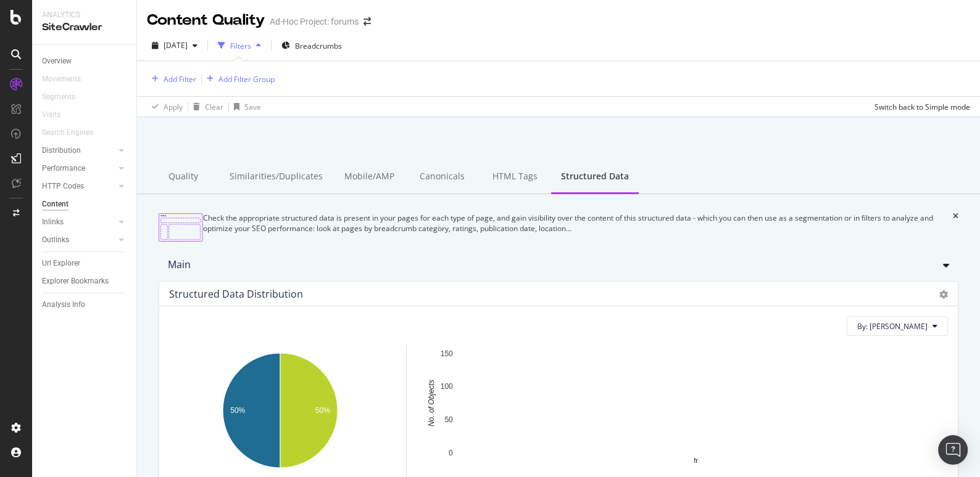
scroll to position [117, 0]
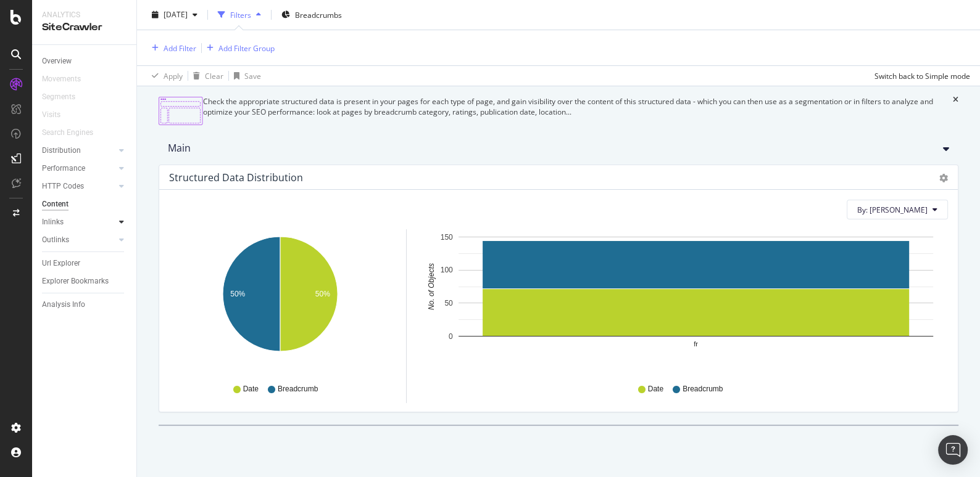
click at [121, 225] on icon at bounding box center [121, 221] width 5 height 7
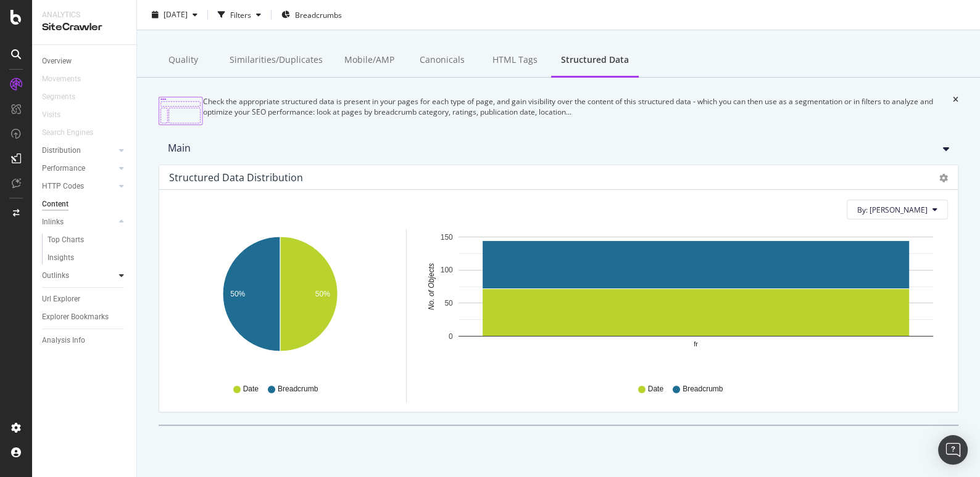
click at [122, 275] on icon at bounding box center [121, 275] width 5 height 7
click at [73, 260] on div "Top Charts" at bounding box center [66, 258] width 36 height 13
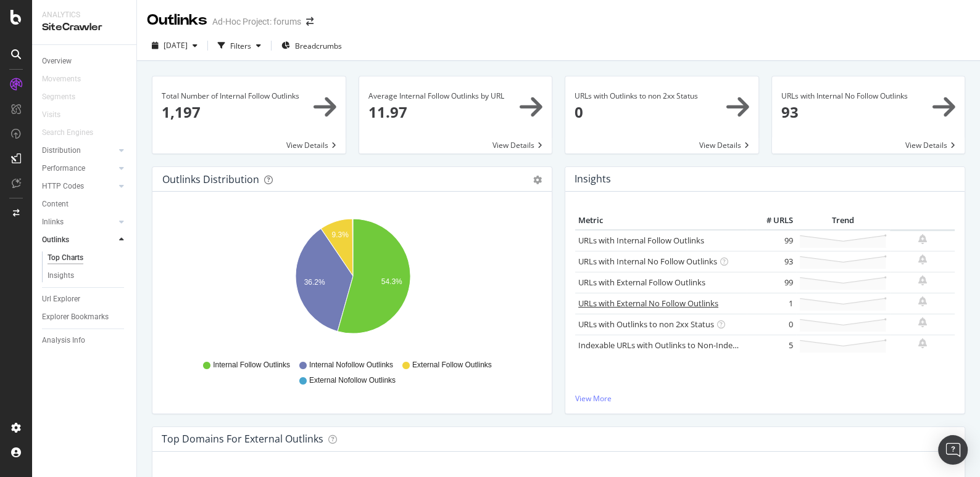
click at [627, 300] on link "URLs with External No Follow Outlinks" at bounding box center [648, 303] width 140 height 11
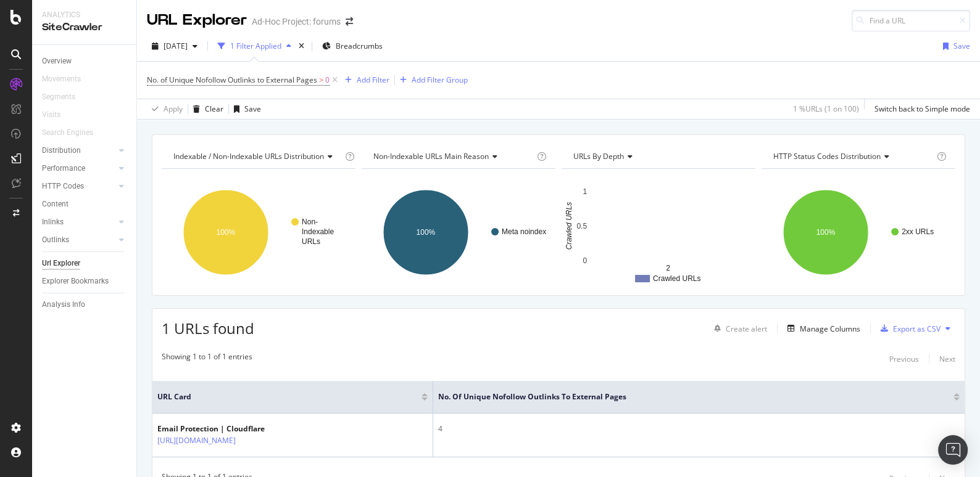
scroll to position [57, 0]
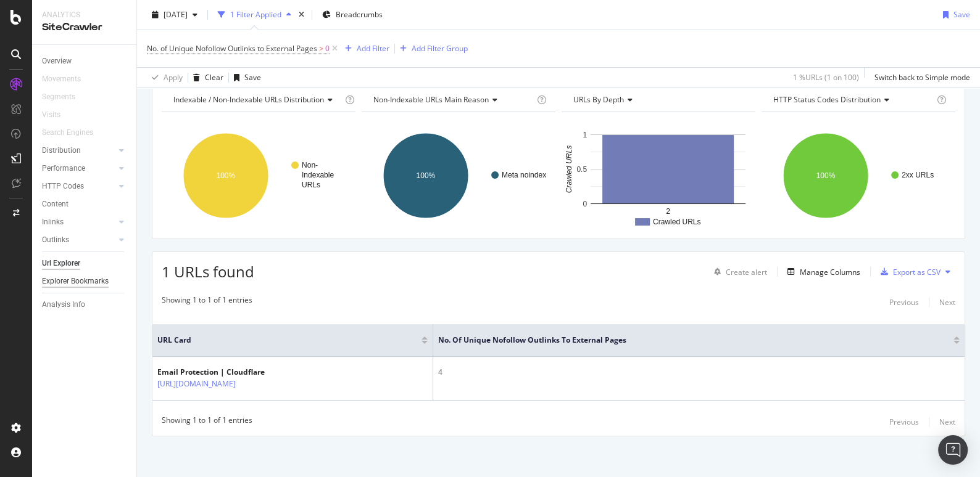
click at [86, 278] on div "Explorer Bookmarks" at bounding box center [75, 281] width 67 height 13
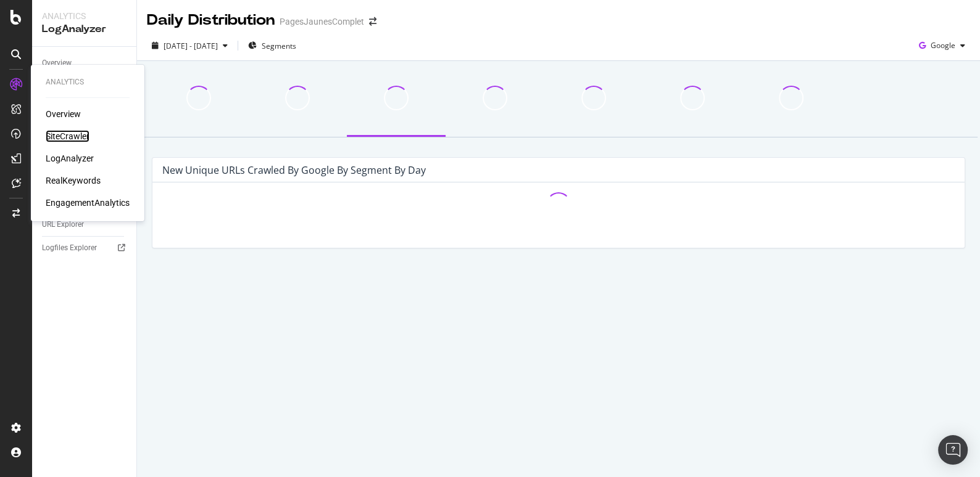
click at [79, 134] on div "SiteCrawler" at bounding box center [68, 136] width 44 height 12
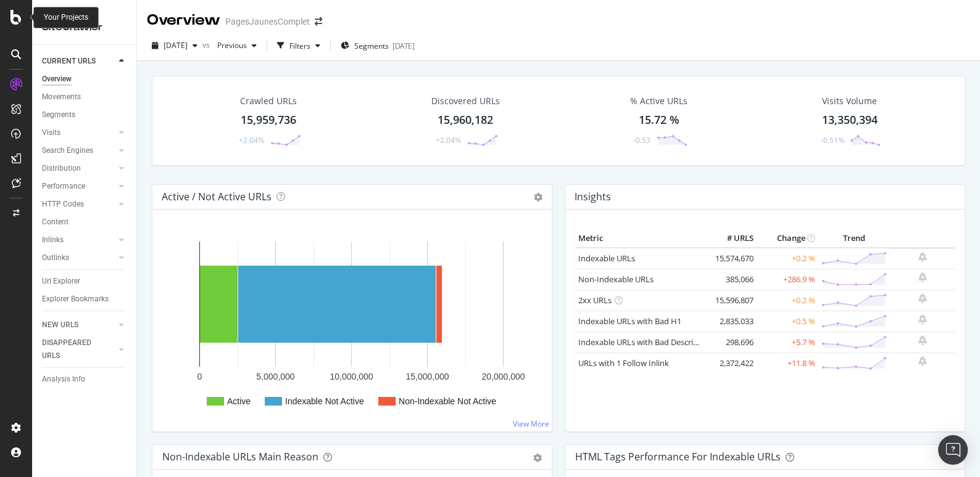
click at [12, 22] on icon at bounding box center [15, 17] width 11 height 15
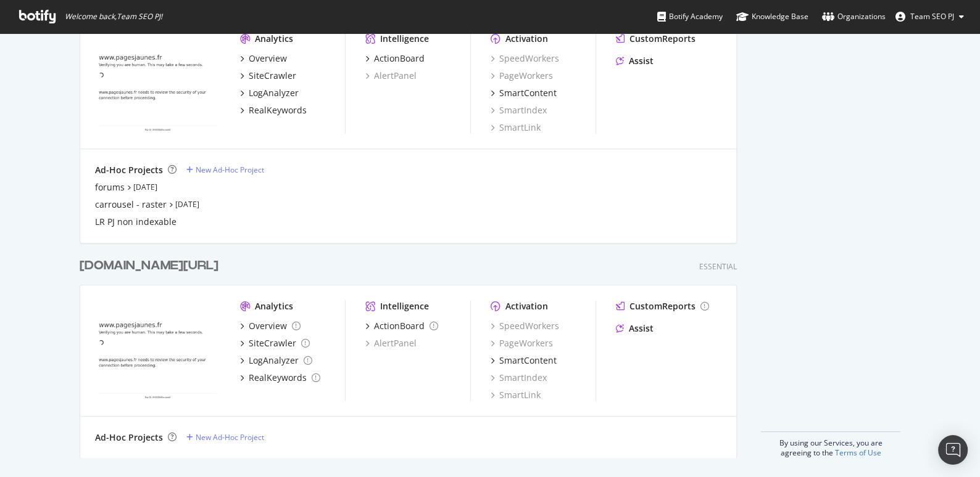
scroll to position [512, 0]
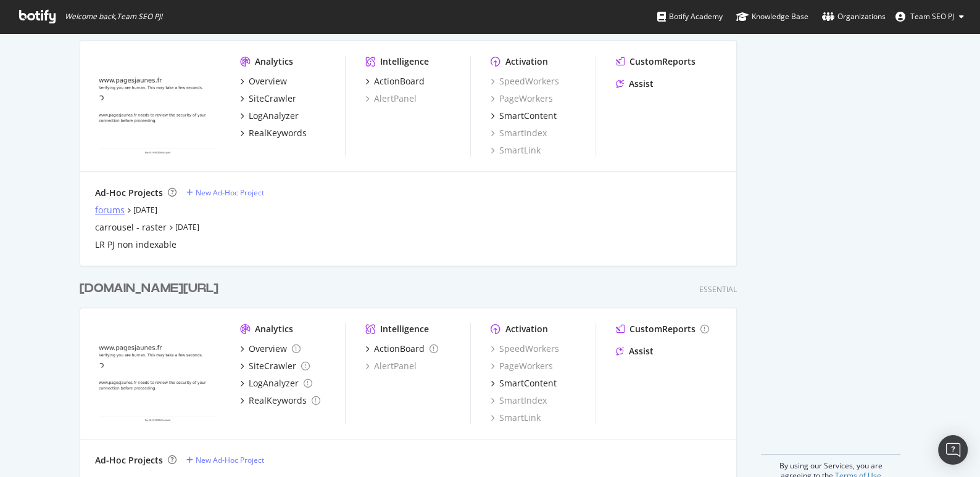
click at [111, 211] on div "forums" at bounding box center [110, 210] width 30 height 12
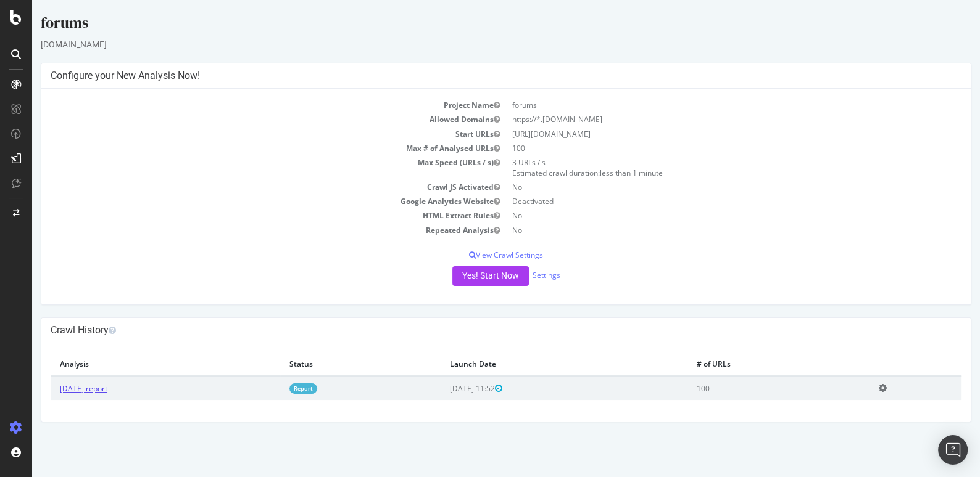
click at [95, 389] on link "2025 Sep. 18th report" at bounding box center [84, 389] width 48 height 10
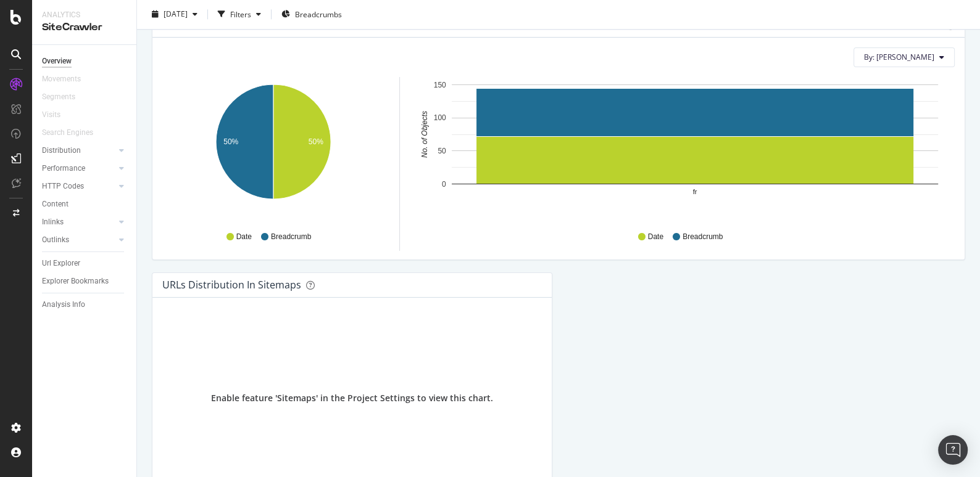
scroll to position [1532, 0]
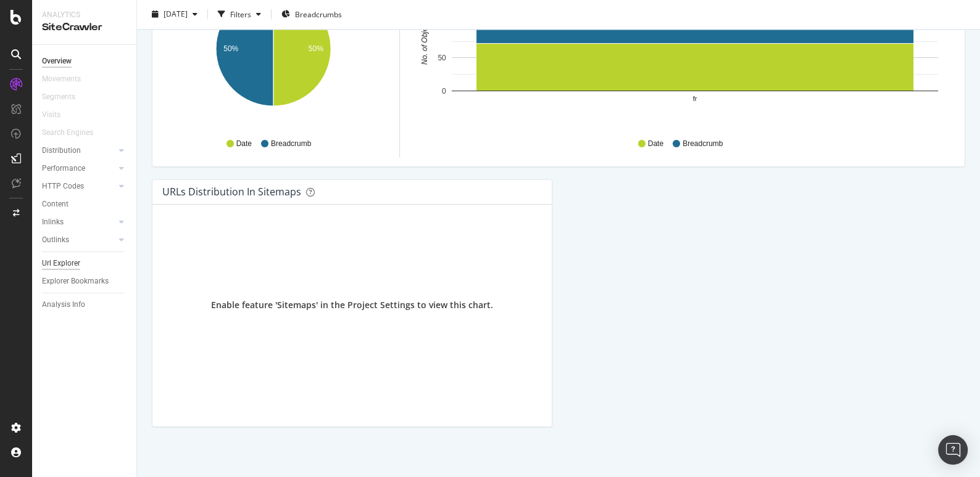
click at [66, 258] on div "Url Explorer" at bounding box center [61, 263] width 38 height 13
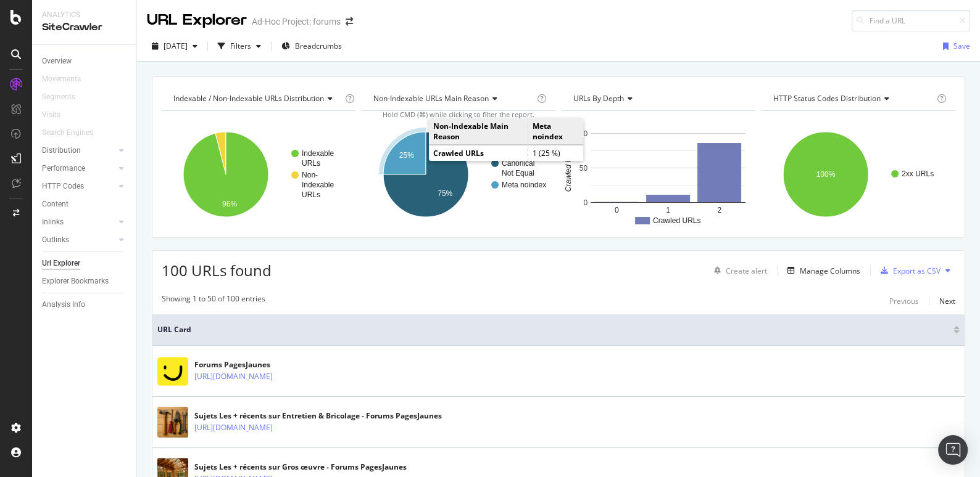
click at [410, 149] on icon "A chart." at bounding box center [404, 153] width 43 height 43
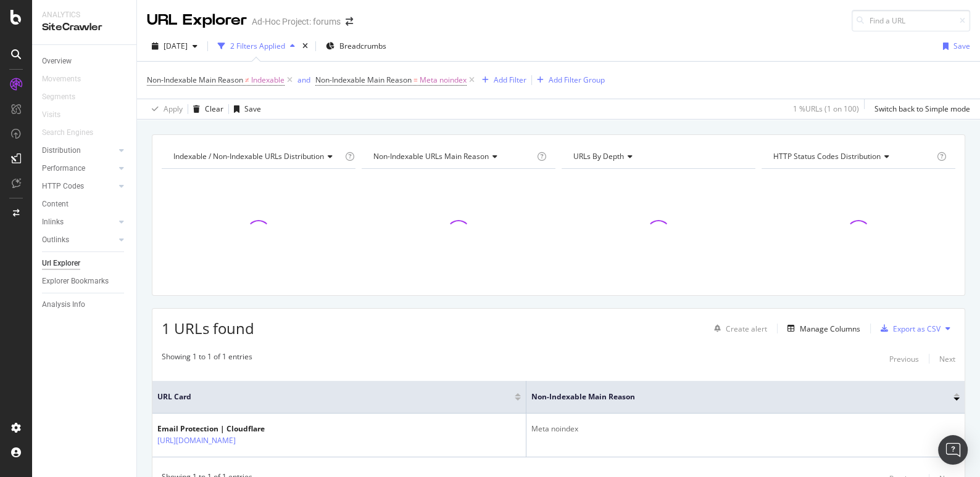
scroll to position [57, 0]
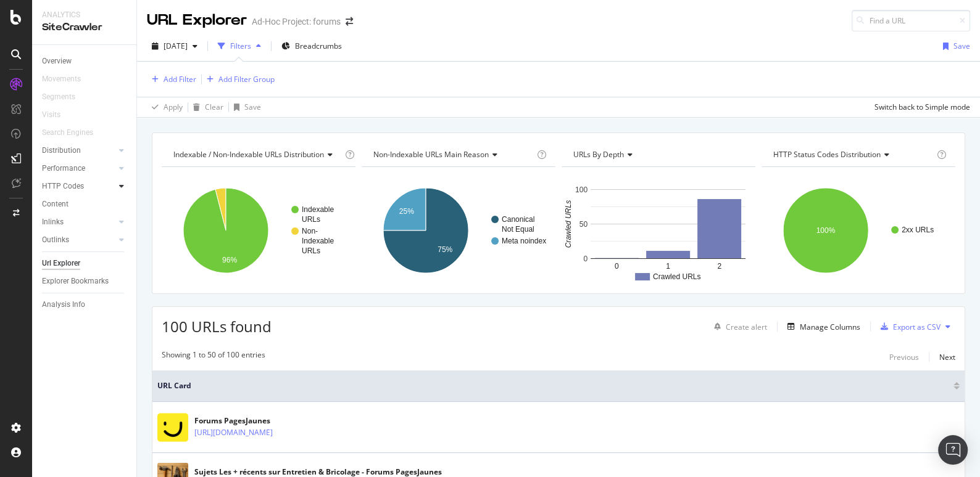
click at [125, 186] on div at bounding box center [121, 186] width 12 height 12
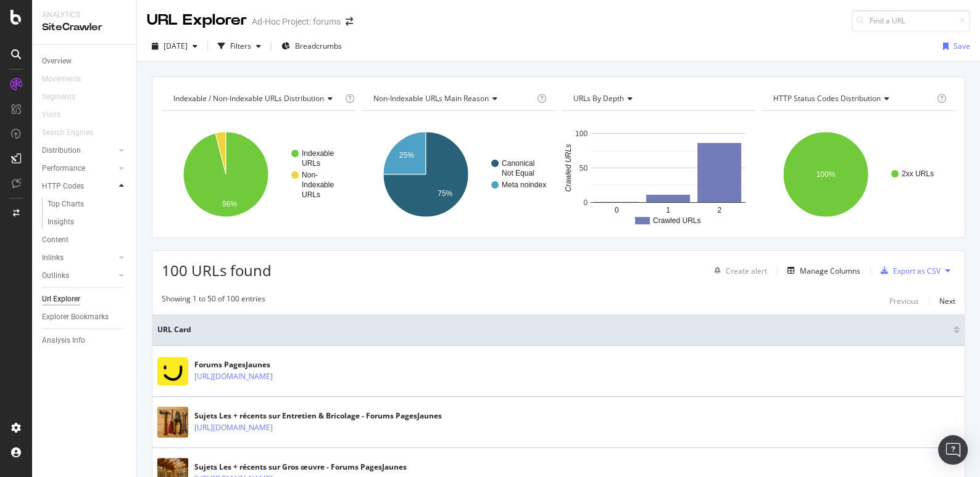
click at [125, 186] on div at bounding box center [121, 186] width 12 height 12
click at [122, 151] on icon at bounding box center [121, 150] width 5 height 7
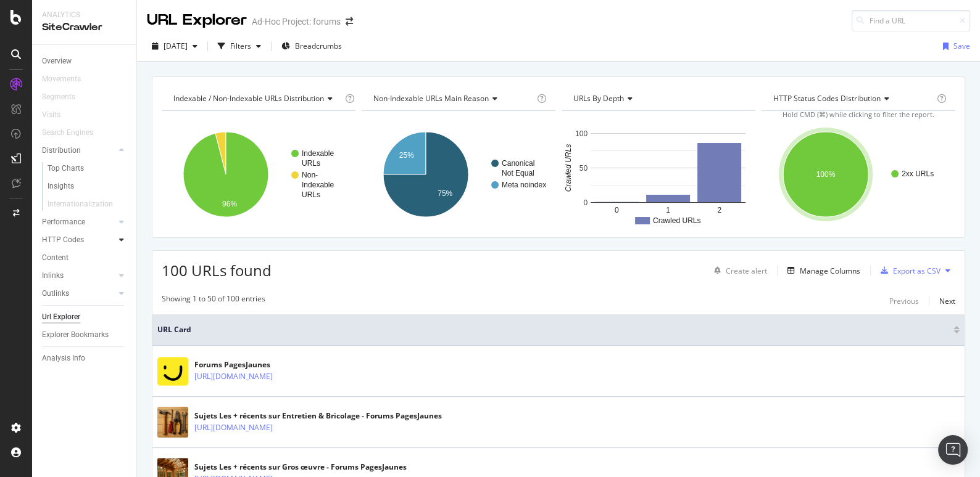
click at [121, 235] on div at bounding box center [121, 240] width 12 height 12
click at [52, 233] on div "Content" at bounding box center [89, 240] width 94 height 18
click at [52, 241] on div "Content" at bounding box center [55, 240] width 27 height 13
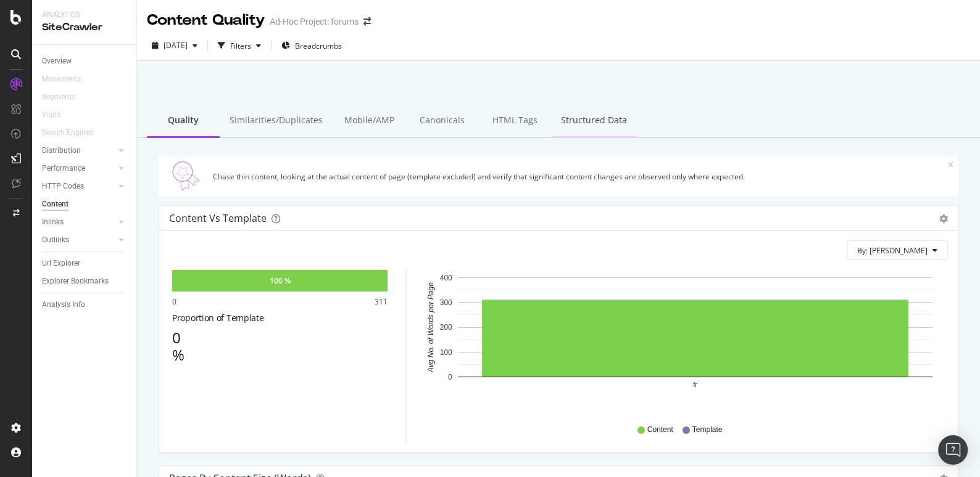
click at [571, 121] on div "Structured Data" at bounding box center [594, 121] width 86 height 34
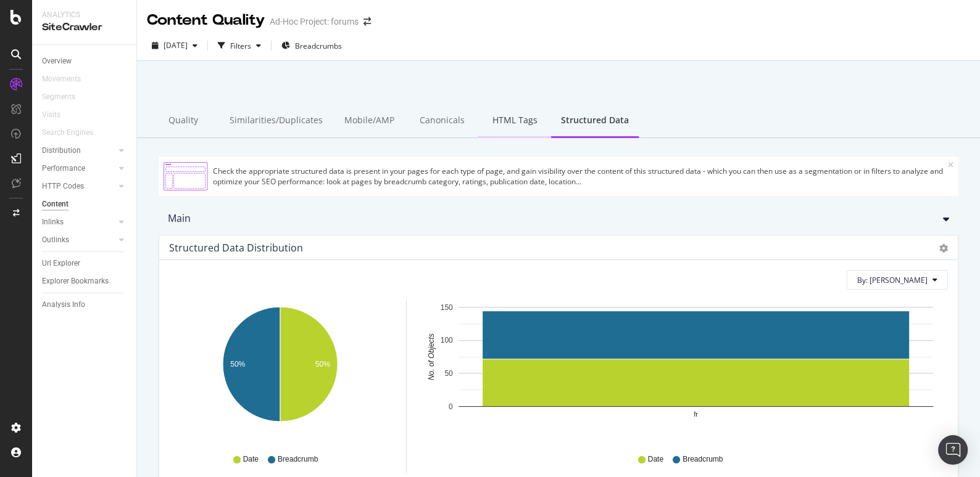
click at [495, 126] on div "HTML Tags" at bounding box center [514, 121] width 73 height 34
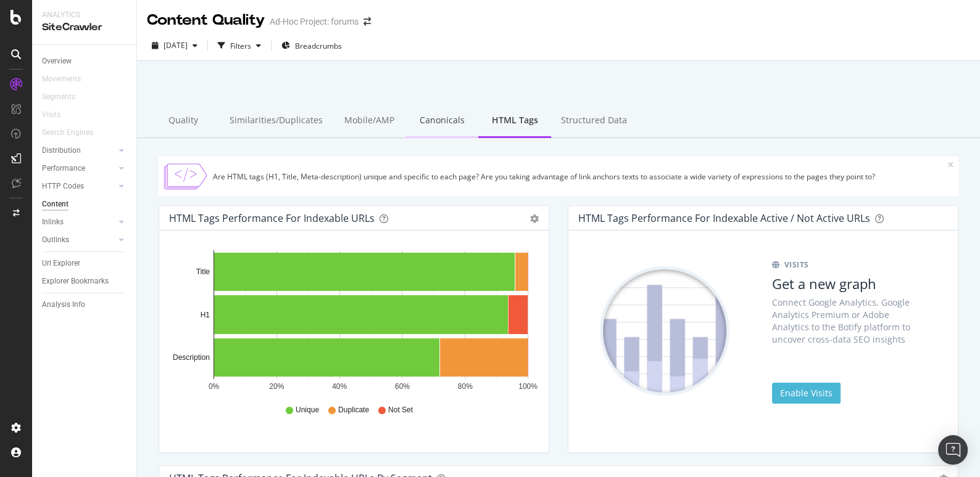
click at [426, 117] on div "Canonicals" at bounding box center [441, 121] width 73 height 34
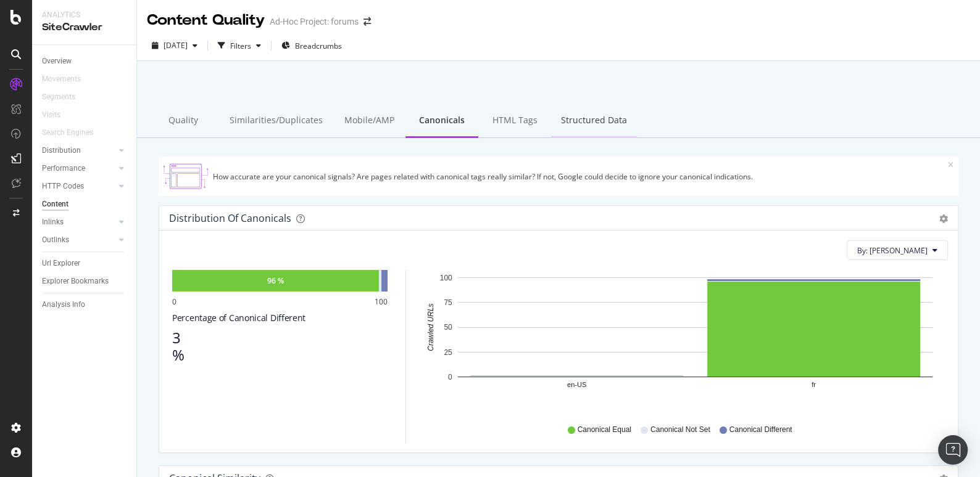
click at [576, 120] on div "Structured Data" at bounding box center [594, 121] width 86 height 34
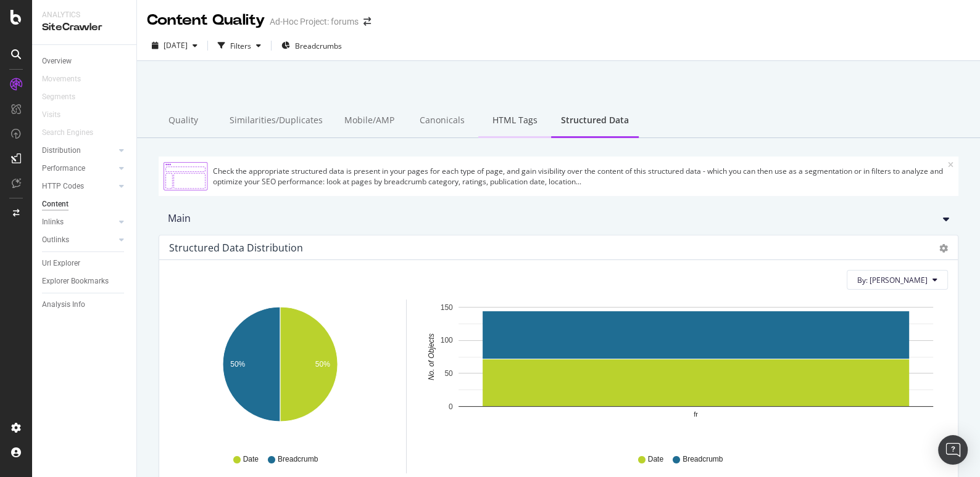
click at [524, 130] on div "HTML Tags" at bounding box center [514, 121] width 73 height 34
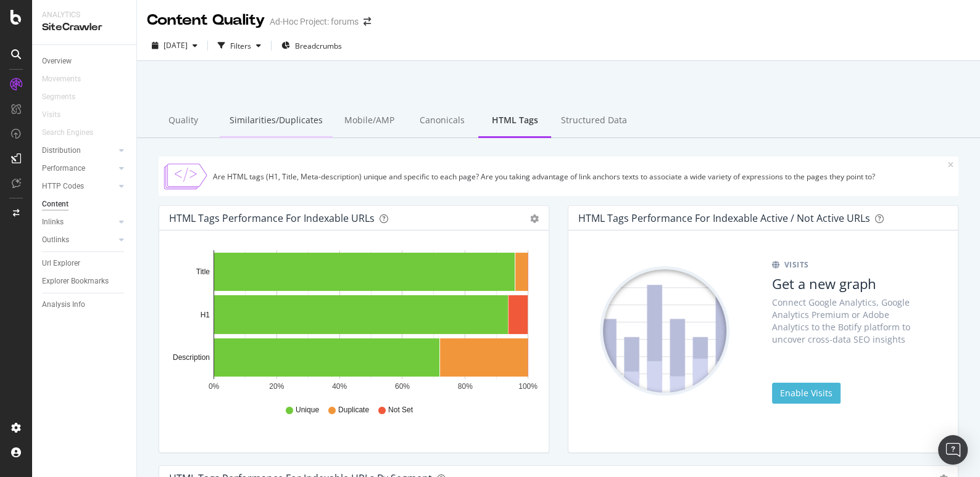
click at [265, 124] on div "Similarities/Duplicates" at bounding box center [276, 121] width 113 height 34
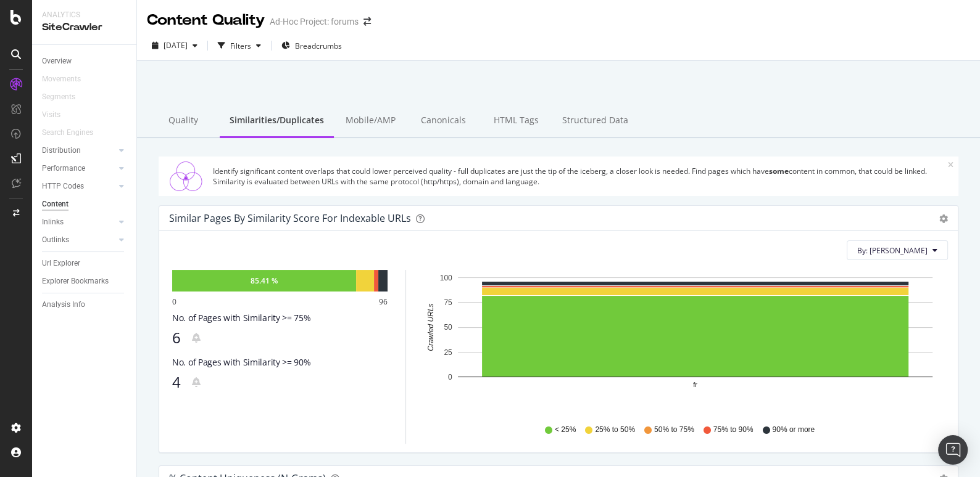
click at [368, 123] on div "Mobile/AMP" at bounding box center [370, 121] width 73 height 34
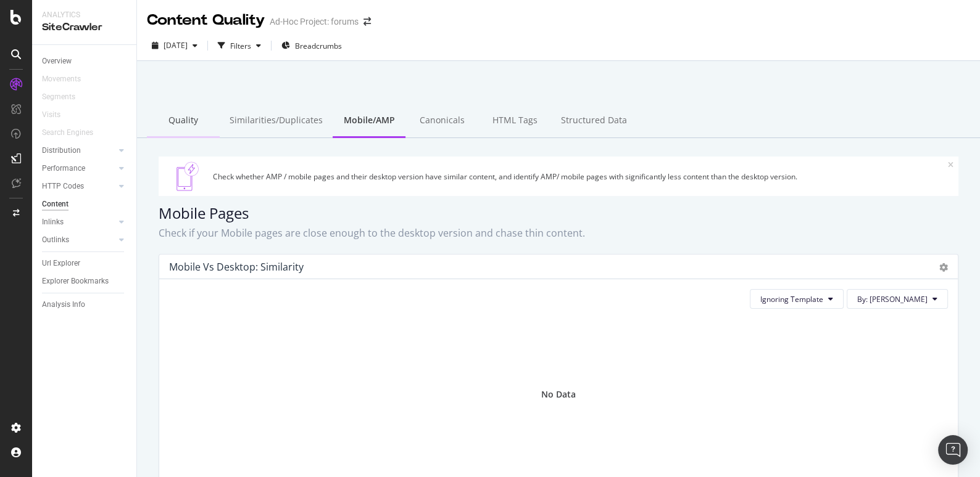
click at [188, 131] on div "Quality" at bounding box center [183, 121] width 73 height 34
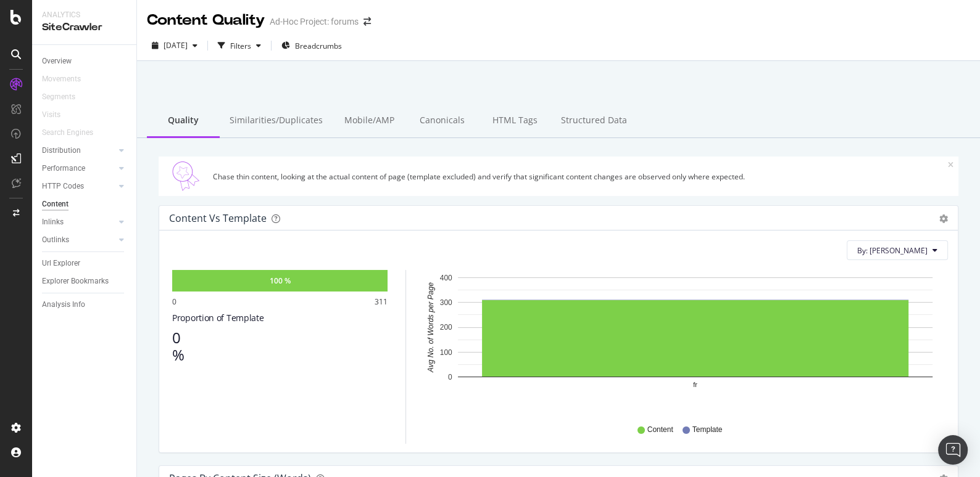
click at [19, 82] on icon at bounding box center [16, 84] width 12 height 12
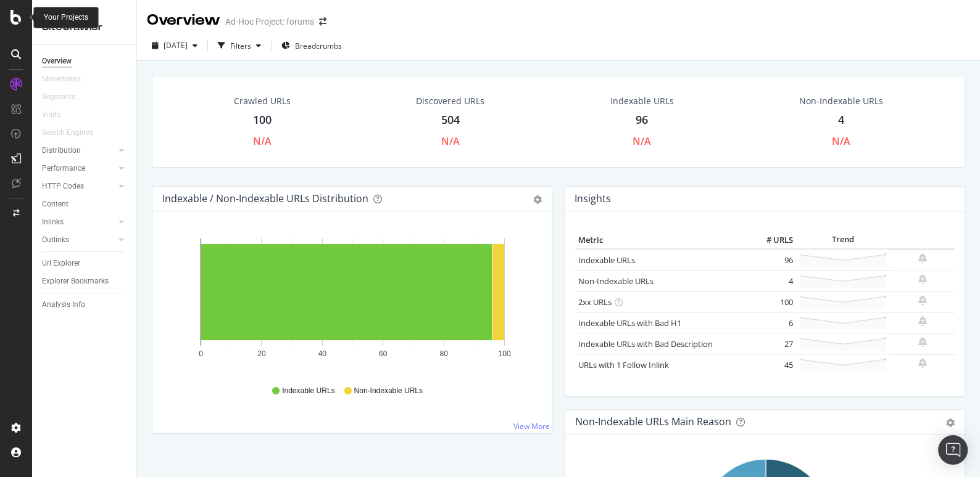
click at [20, 15] on icon at bounding box center [15, 17] width 11 height 15
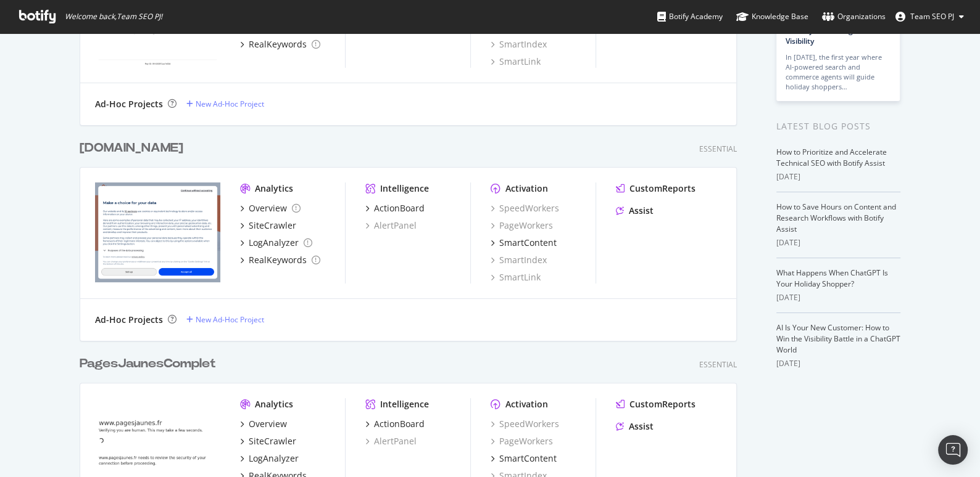
scroll to position [460, 0]
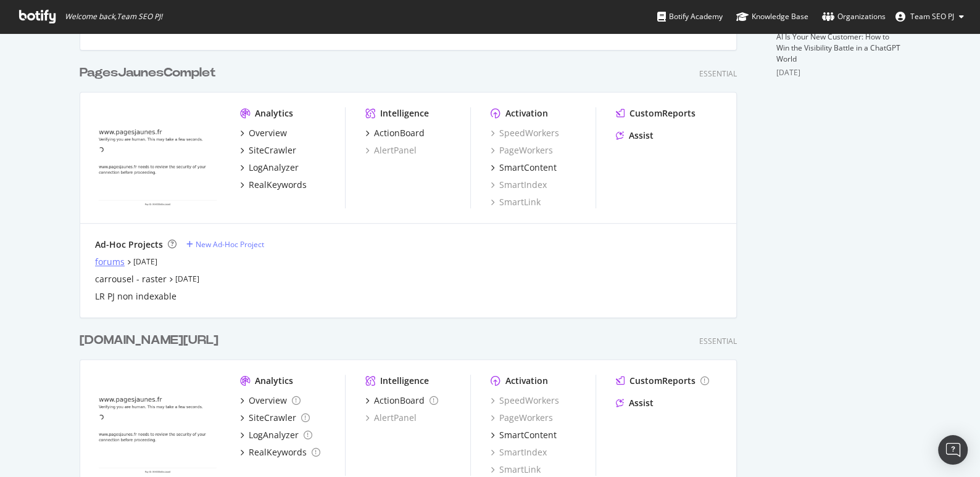
click at [117, 265] on div "forums" at bounding box center [110, 262] width 30 height 12
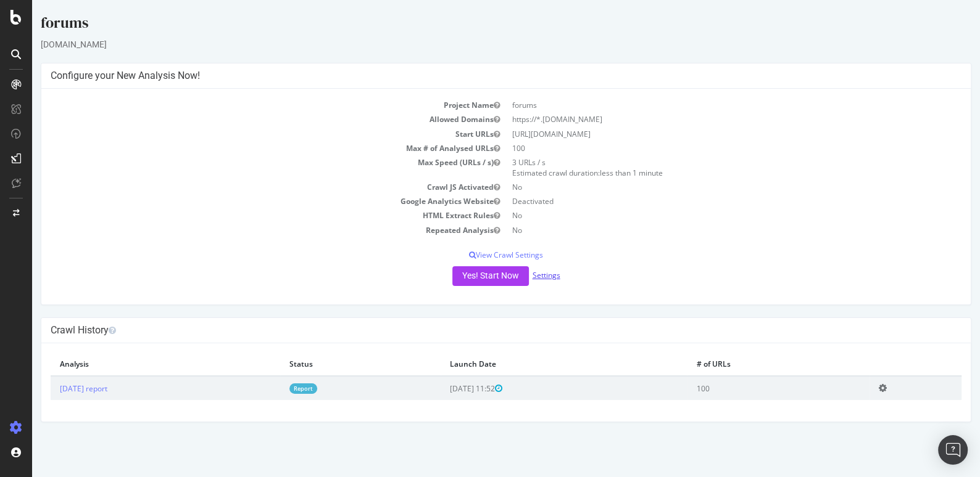
click at [547, 275] on link "Settings" at bounding box center [546, 275] width 28 height 10
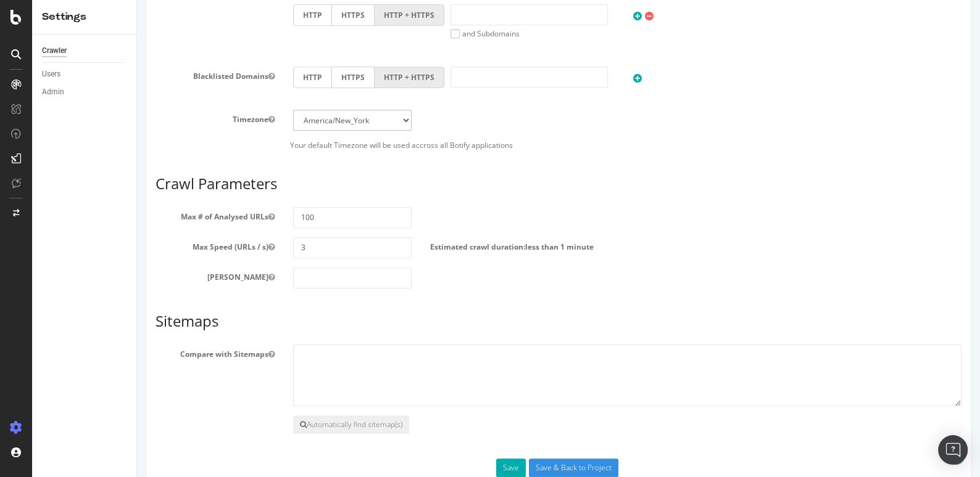
scroll to position [559, 0]
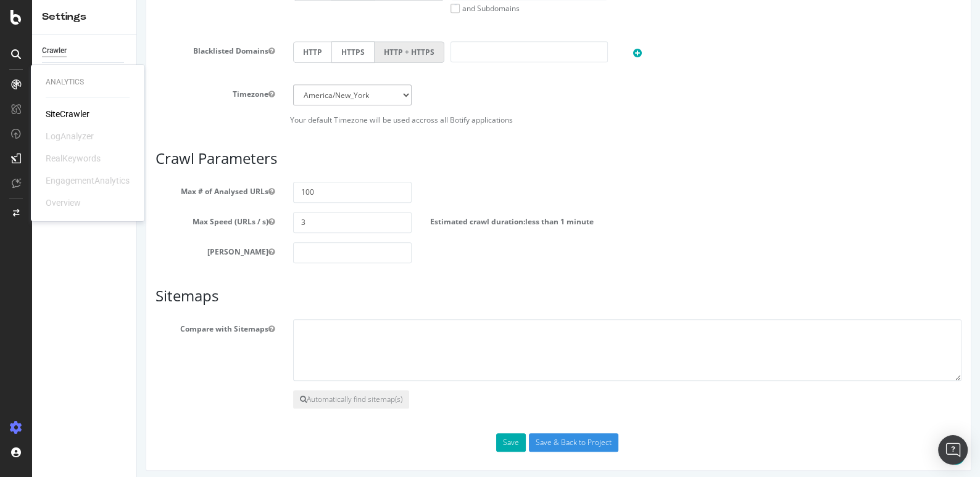
click at [57, 115] on div "SiteCrawler" at bounding box center [68, 114] width 44 height 12
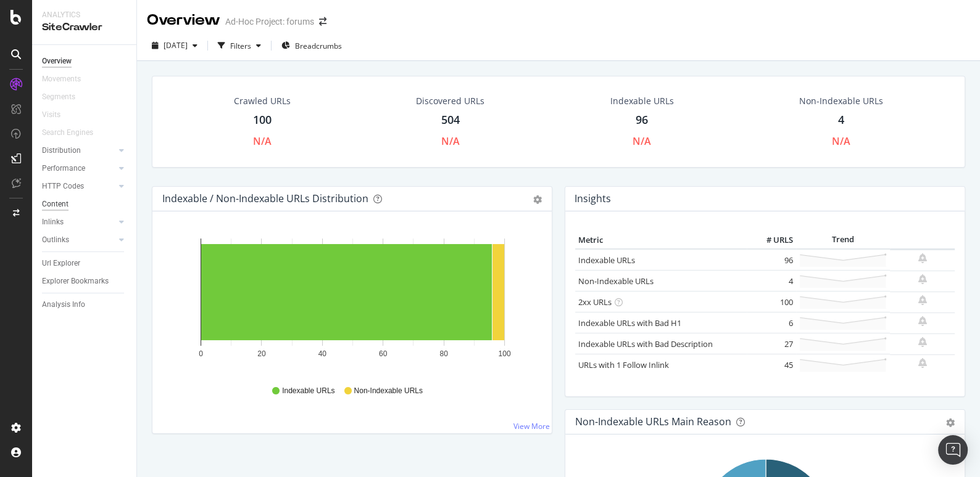
click at [49, 207] on div "Content" at bounding box center [55, 204] width 27 height 13
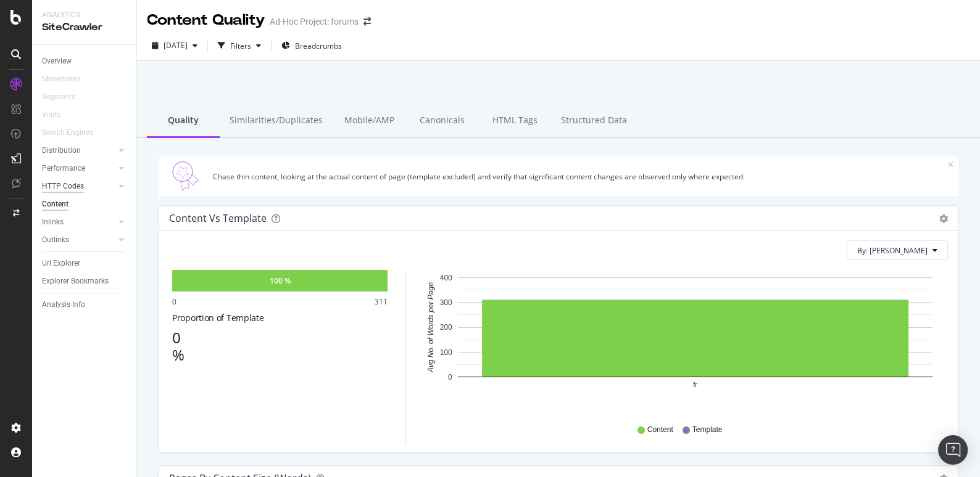
click at [69, 184] on div "HTTP Codes" at bounding box center [63, 186] width 42 height 13
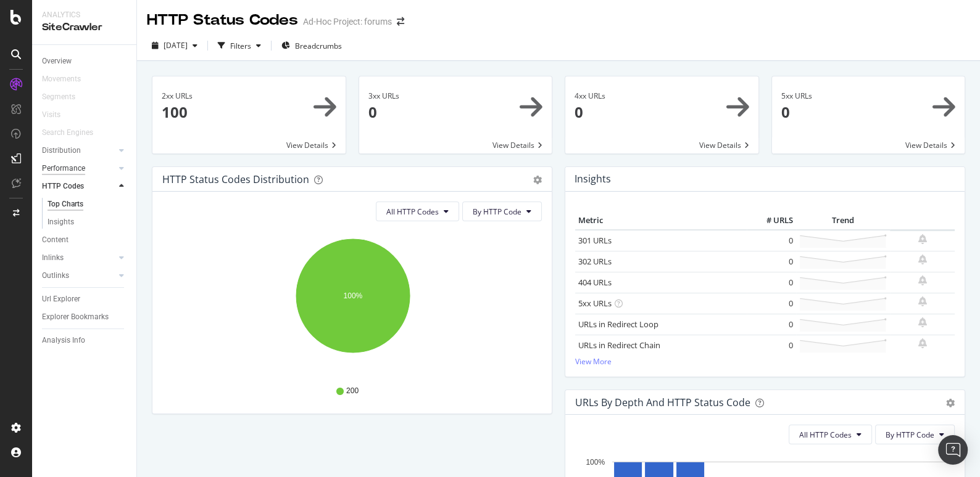
click at [68, 164] on div "Performance" at bounding box center [63, 168] width 43 height 13
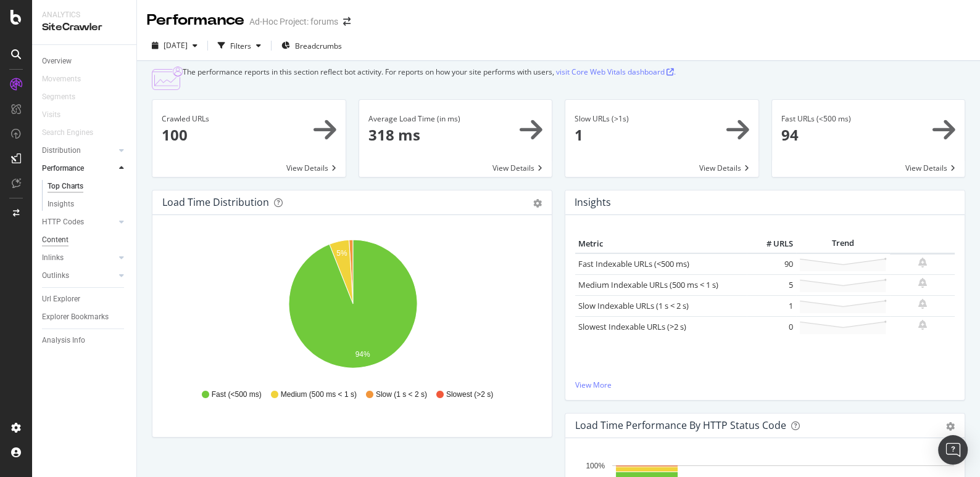
click at [63, 241] on div "Content" at bounding box center [55, 240] width 27 height 13
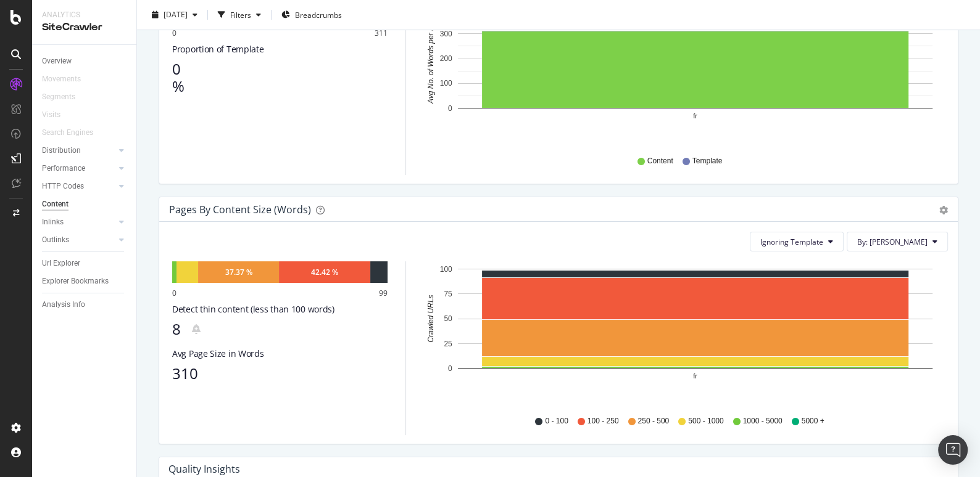
scroll to position [378, 0]
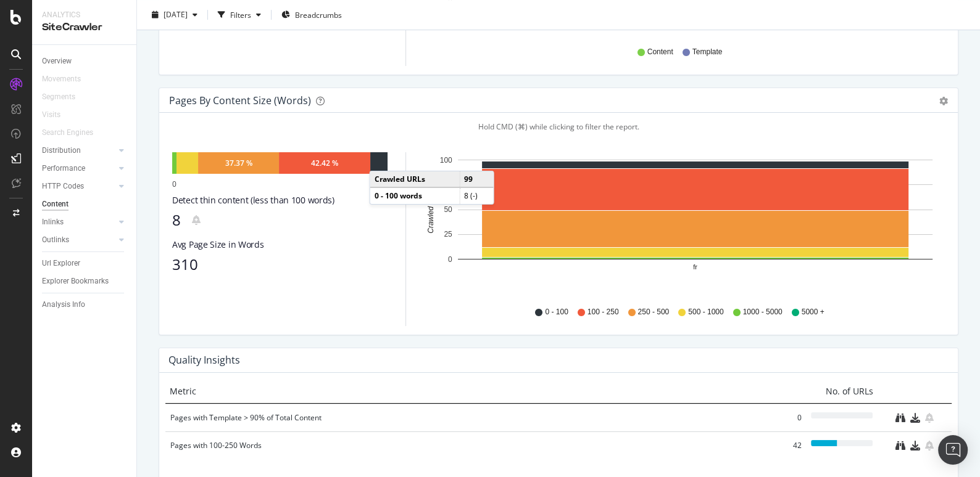
click at [381, 157] on div at bounding box center [378, 163] width 17 height 22
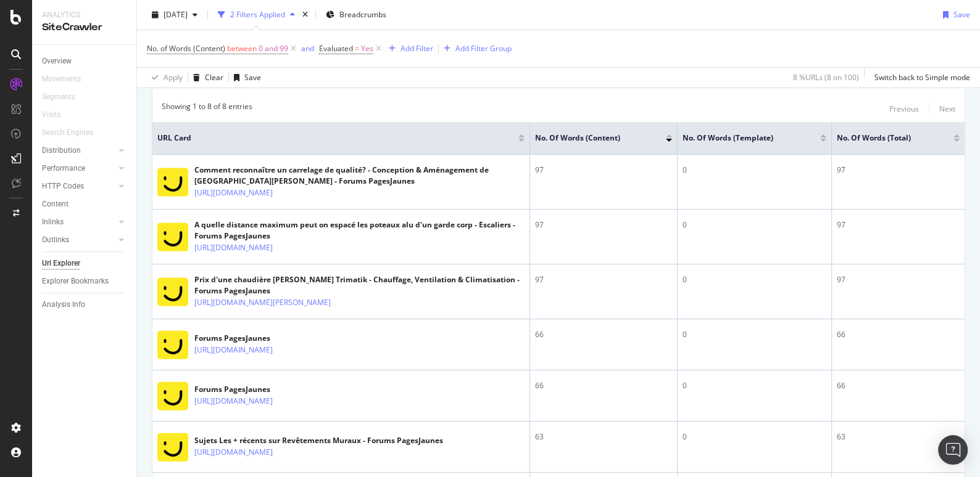
scroll to position [252, 0]
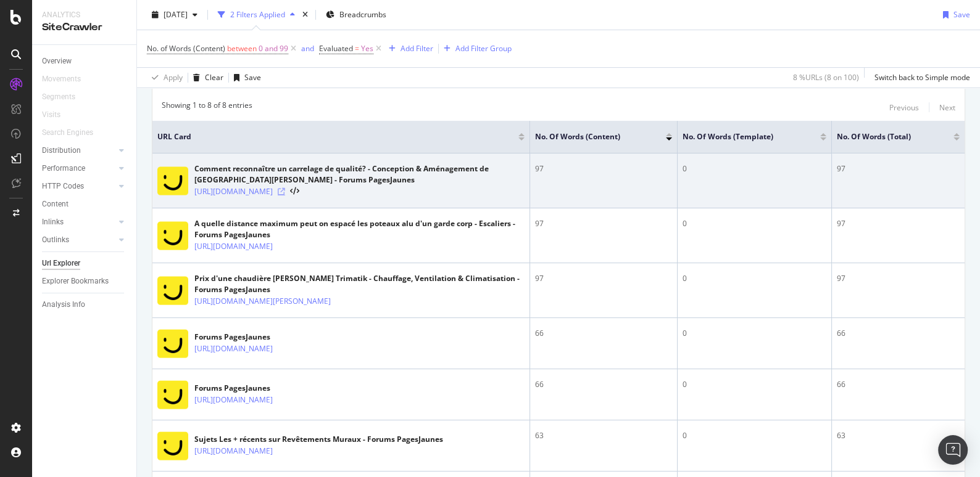
click at [285, 190] on icon at bounding box center [281, 191] width 7 height 7
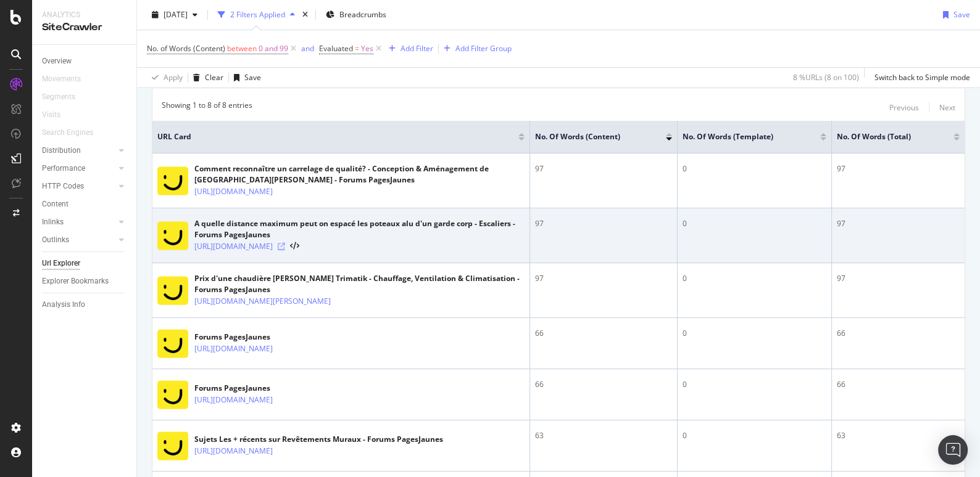
click at [285, 250] on icon at bounding box center [281, 246] width 7 height 7
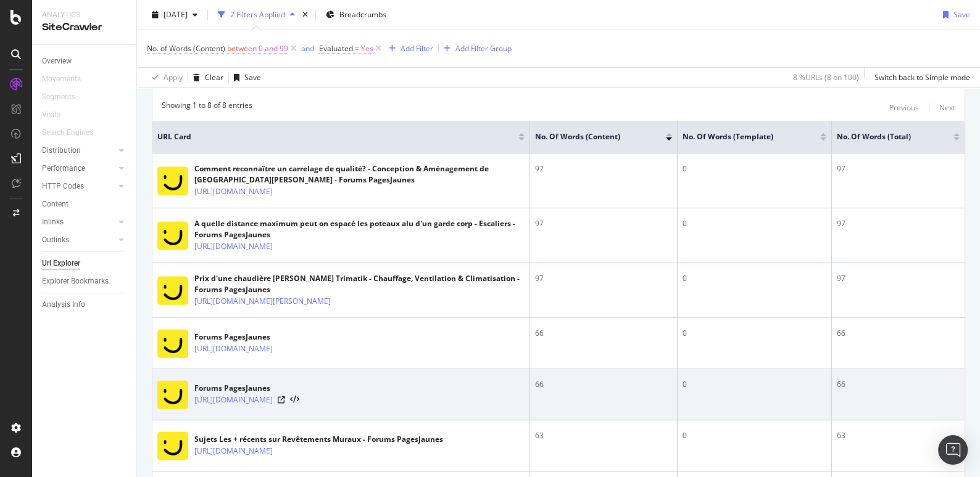
scroll to position [426, 0]
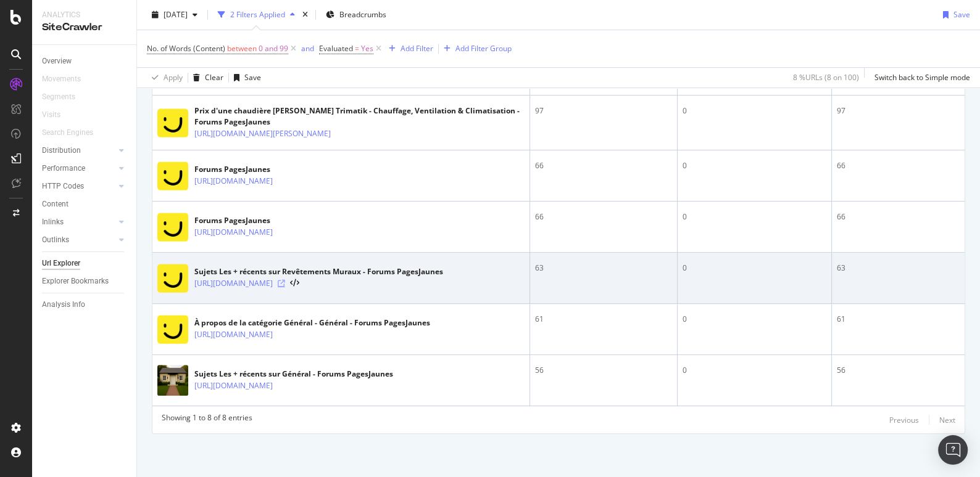
click at [285, 284] on icon at bounding box center [281, 283] width 7 height 7
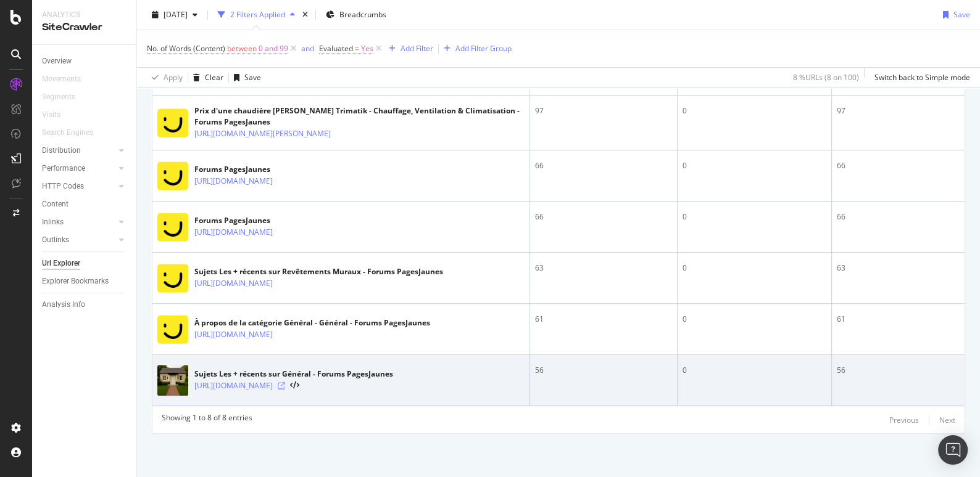
click at [285, 387] on icon at bounding box center [281, 385] width 7 height 7
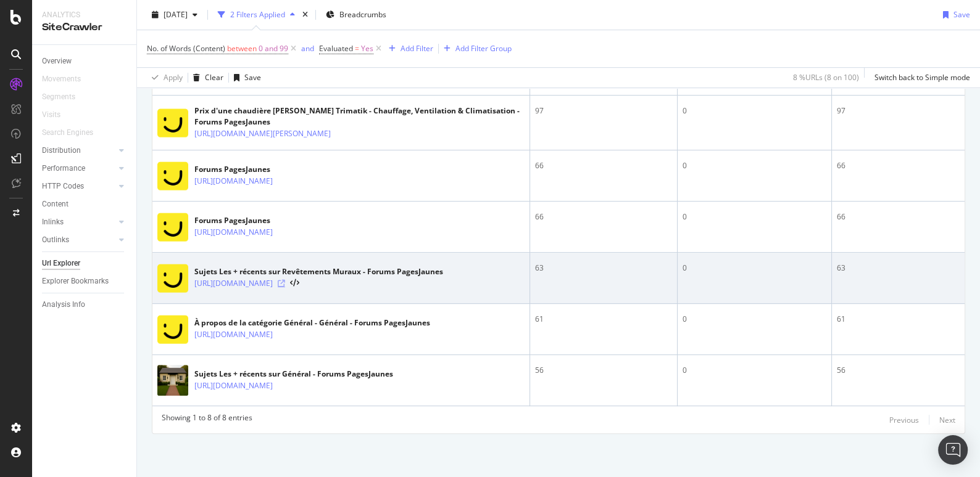
click at [285, 283] on icon at bounding box center [281, 283] width 7 height 7
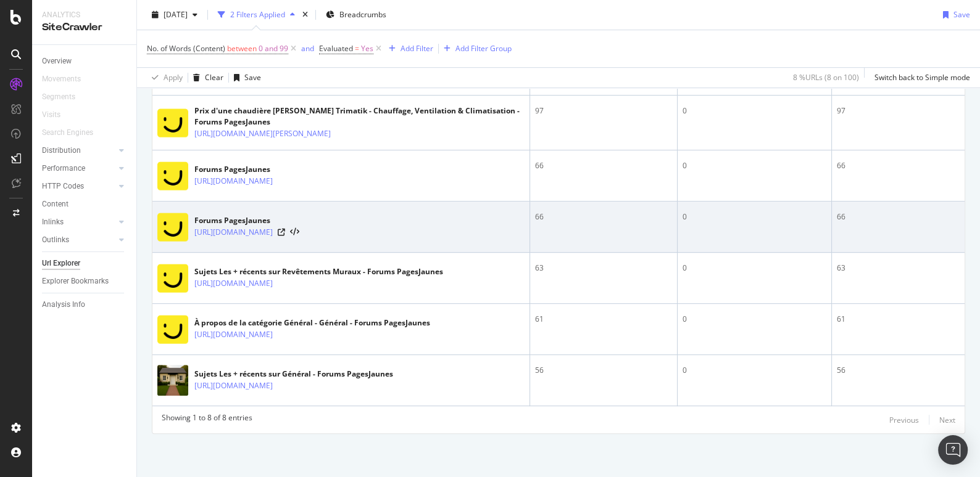
scroll to position [0, 0]
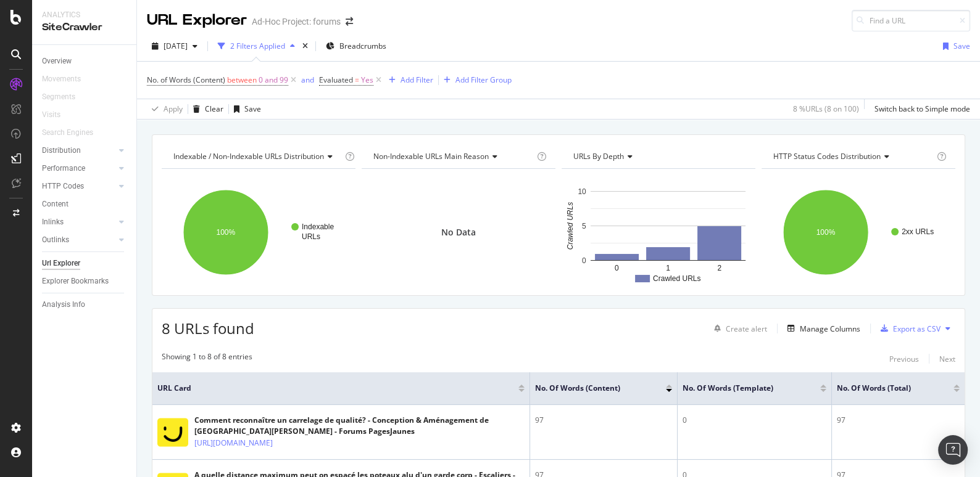
click at [56, 266] on div "Url Explorer" at bounding box center [61, 263] width 38 height 13
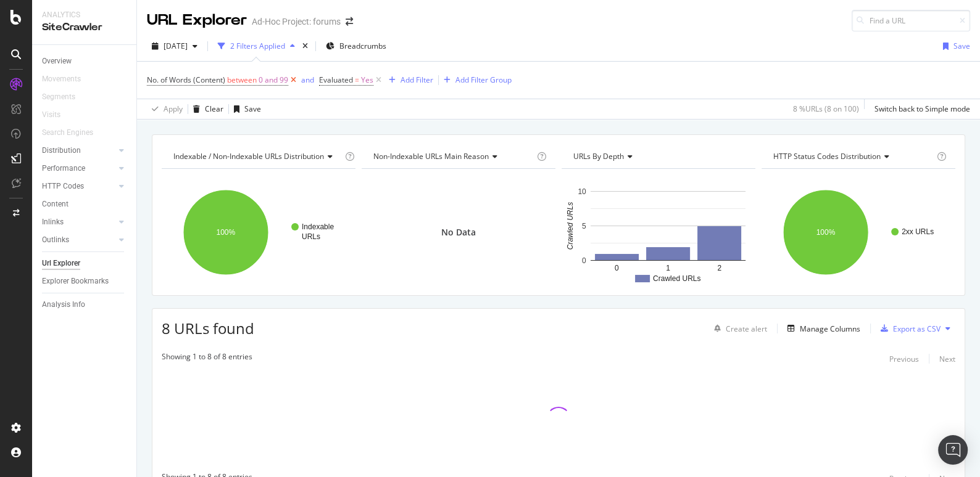
click at [293, 78] on icon at bounding box center [293, 80] width 10 height 12
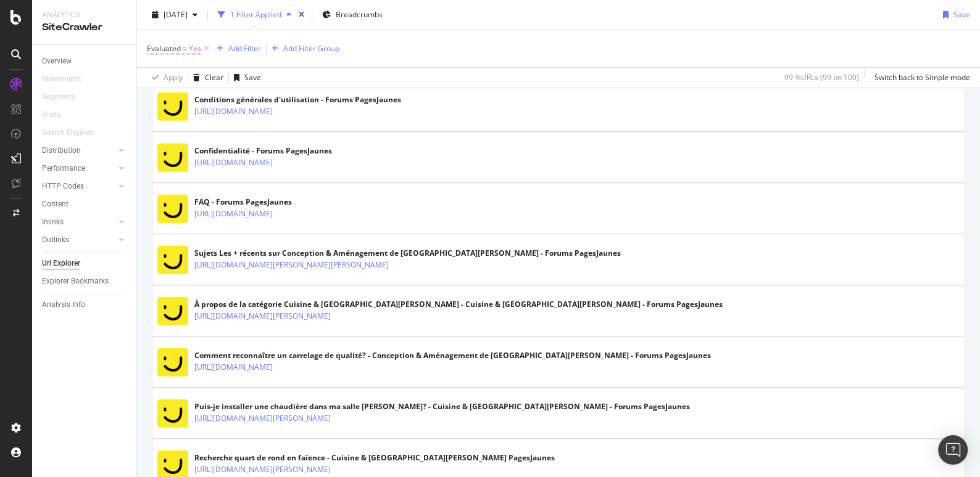
scroll to position [944, 0]
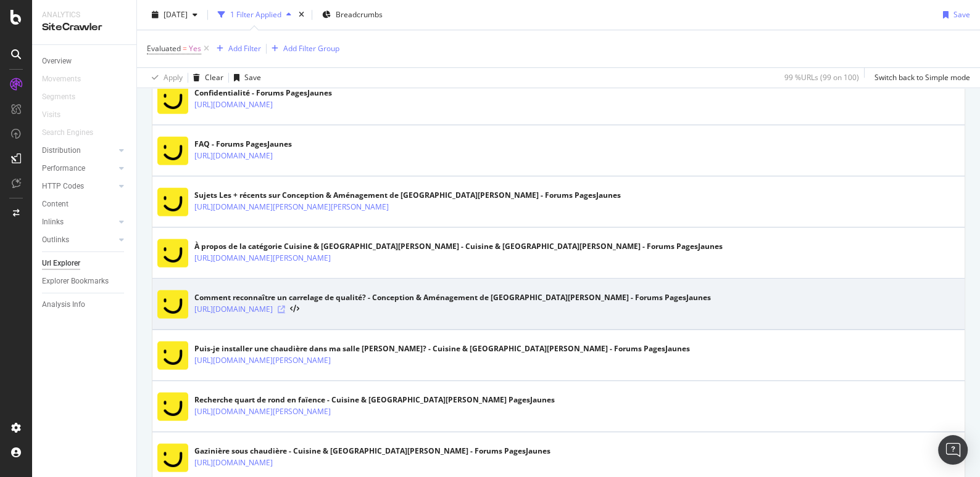
click at [285, 306] on icon at bounding box center [281, 309] width 7 height 7
